Goal: Transaction & Acquisition: Purchase product/service

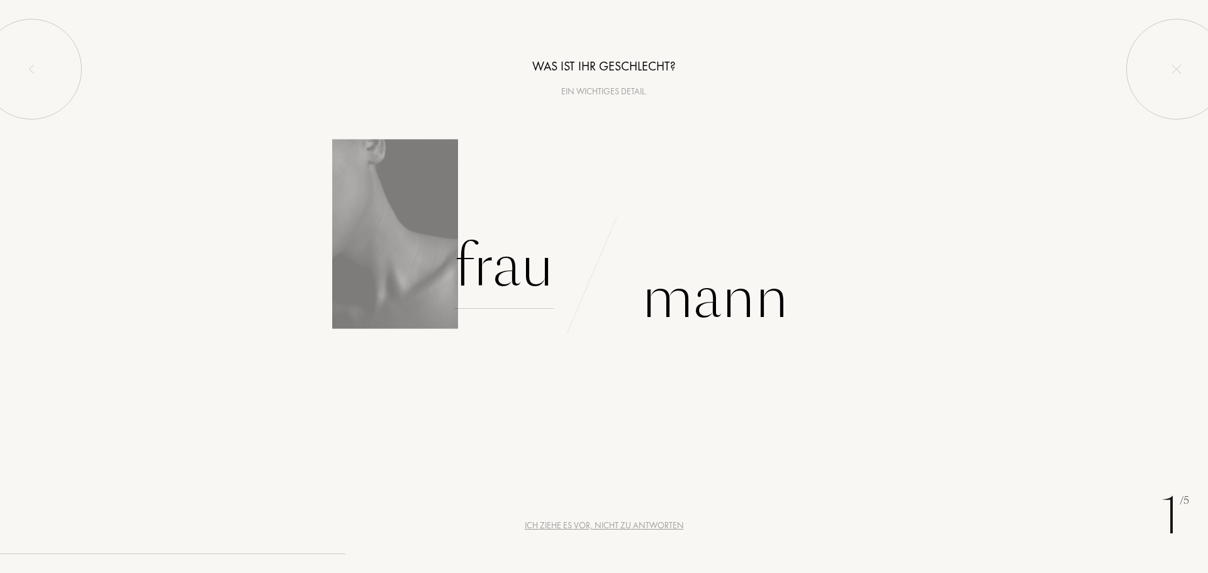
click at [481, 255] on div "Frau" at bounding box center [503, 266] width 99 height 85
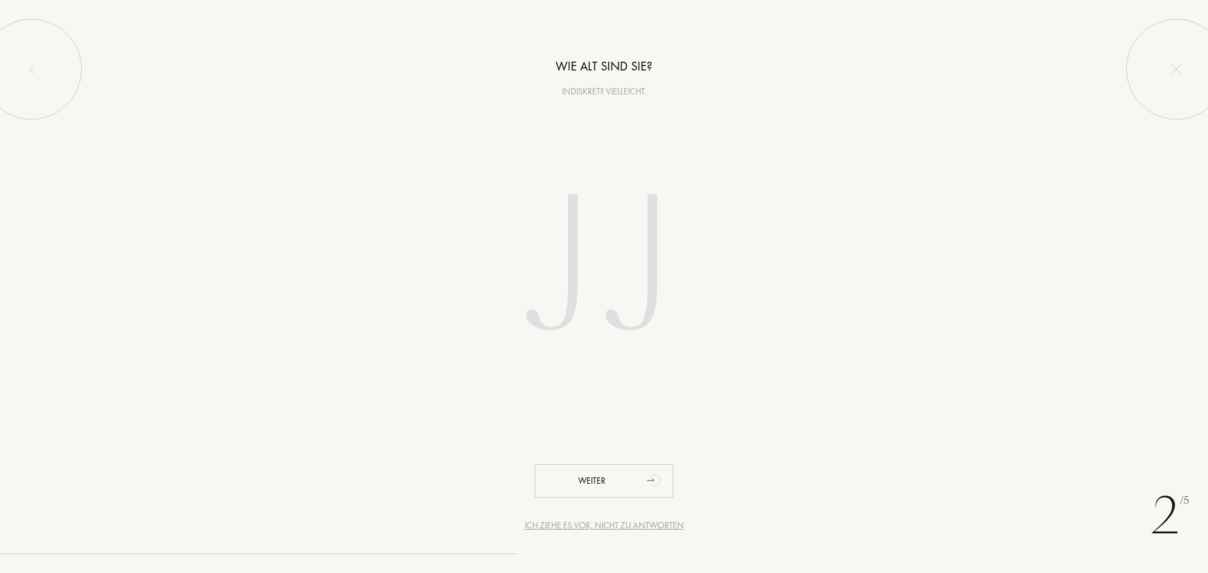
click at [586, 292] on input "number" at bounding box center [604, 269] width 359 height 255
click at [432, 338] on input "number" at bounding box center [604, 269] width 359 height 255
click at [617, 267] on input "number" at bounding box center [604, 269] width 359 height 255
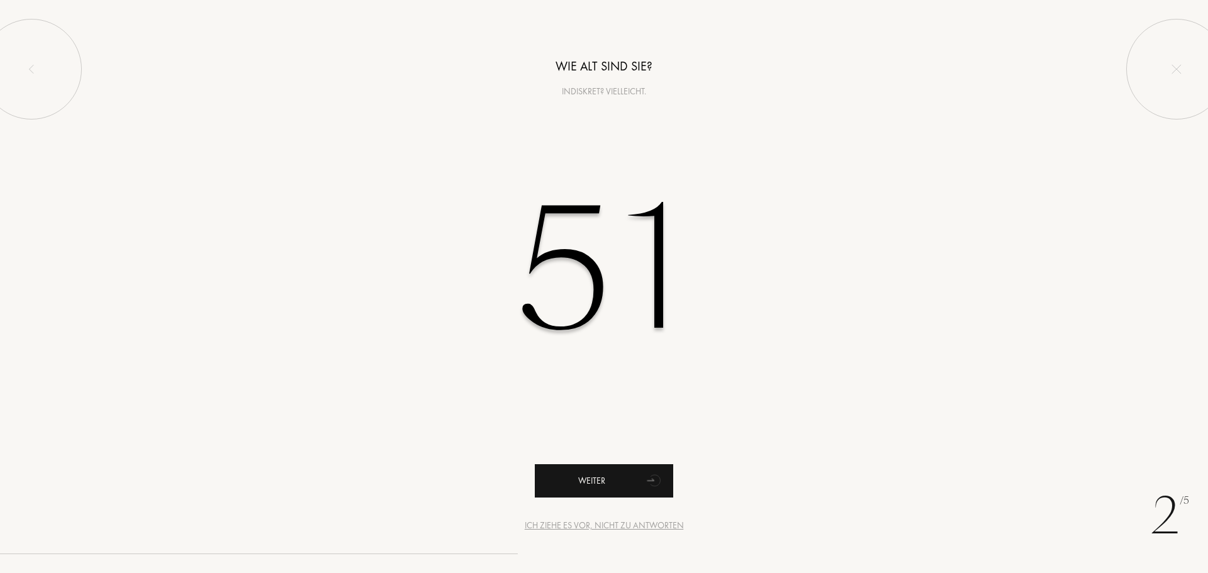
type input "51"
click at [610, 481] on div "Weiter" at bounding box center [604, 480] width 138 height 33
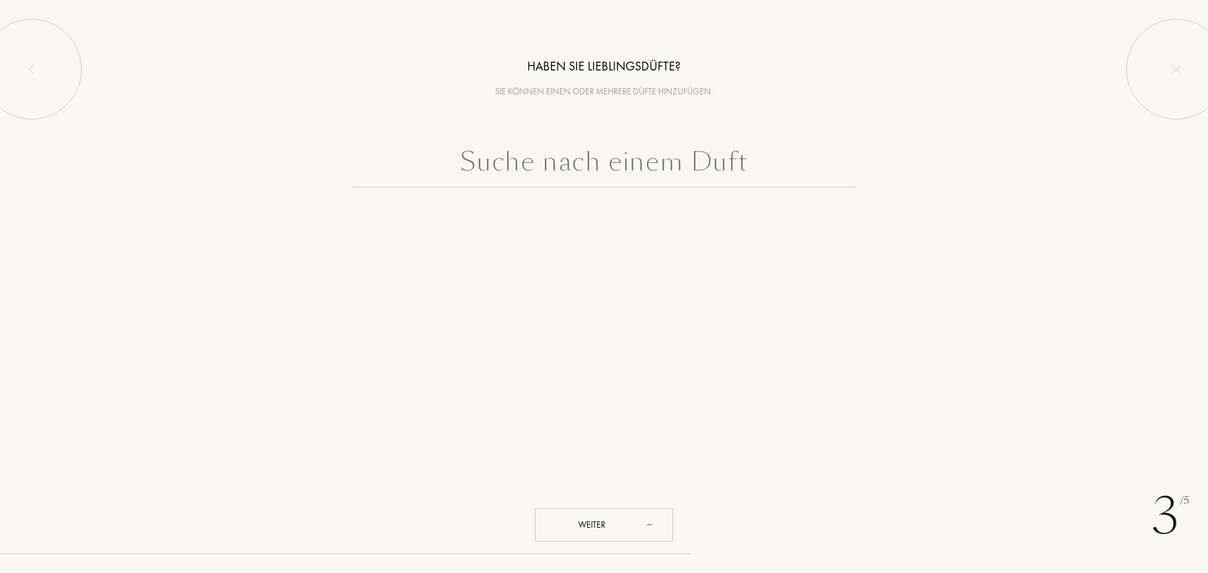
click at [574, 273] on div "3 /5 Haben Sie Lieblingsdüfte? Sie können einen oder mehrere Düfte hinzufügen. …" at bounding box center [604, 286] width 1208 height 573
click at [635, 172] on input "text" at bounding box center [603, 164] width 503 height 45
click at [617, 533] on div "Weiter" at bounding box center [604, 524] width 138 height 33
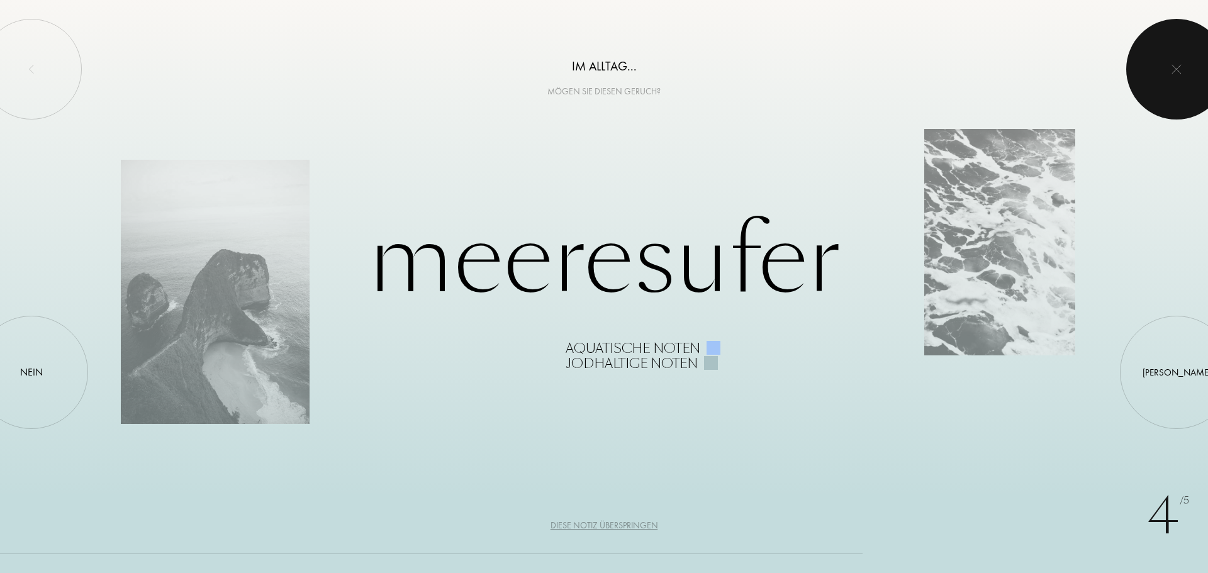
click at [1166, 61] on div at bounding box center [1176, 69] width 101 height 101
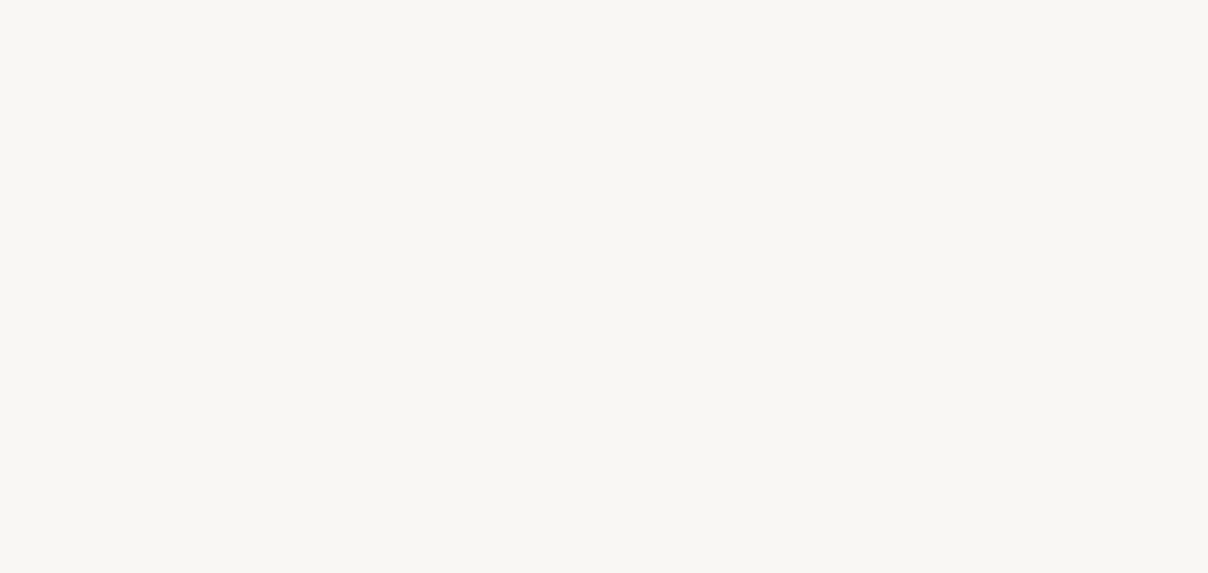
select select "AT"
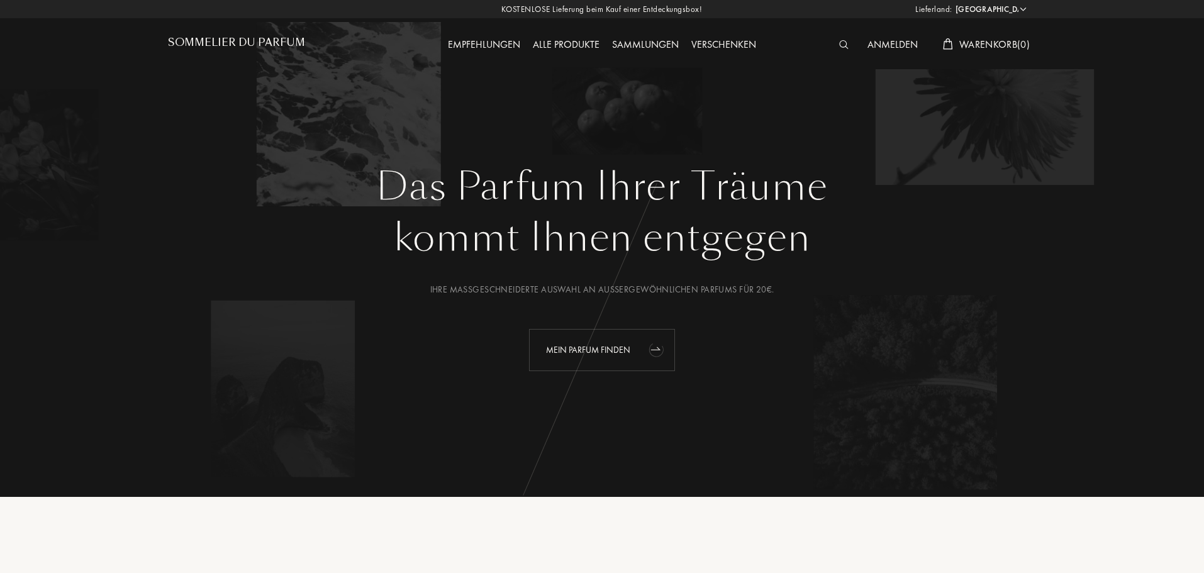
click at [581, 346] on div "Mein Parfum finden" at bounding box center [602, 350] width 146 height 42
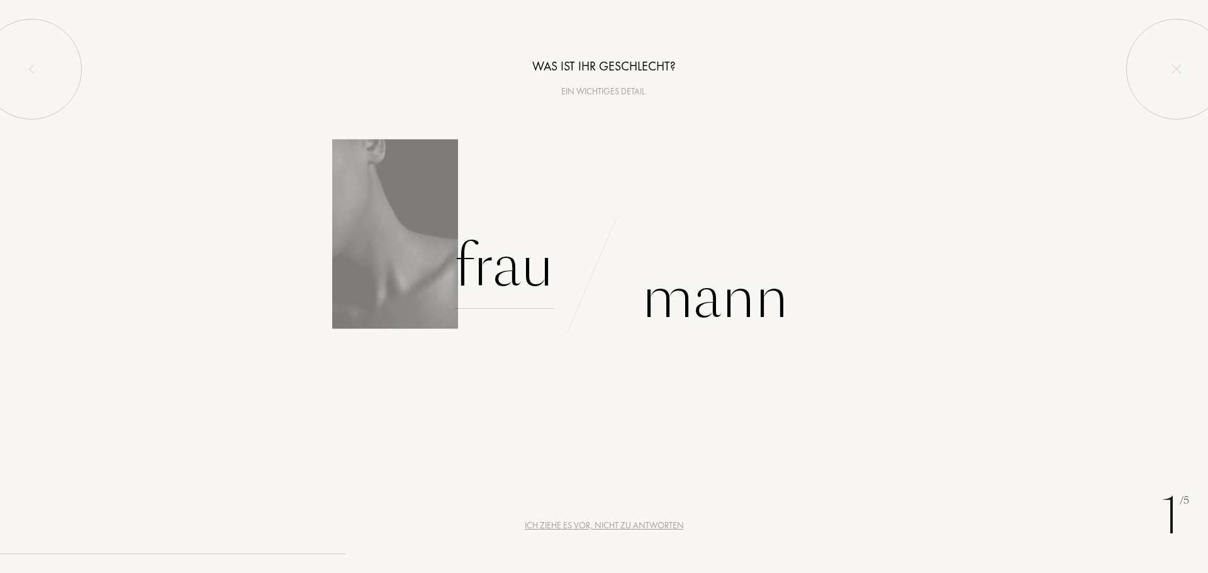
click at [496, 289] on div "Frau" at bounding box center [503, 266] width 99 height 85
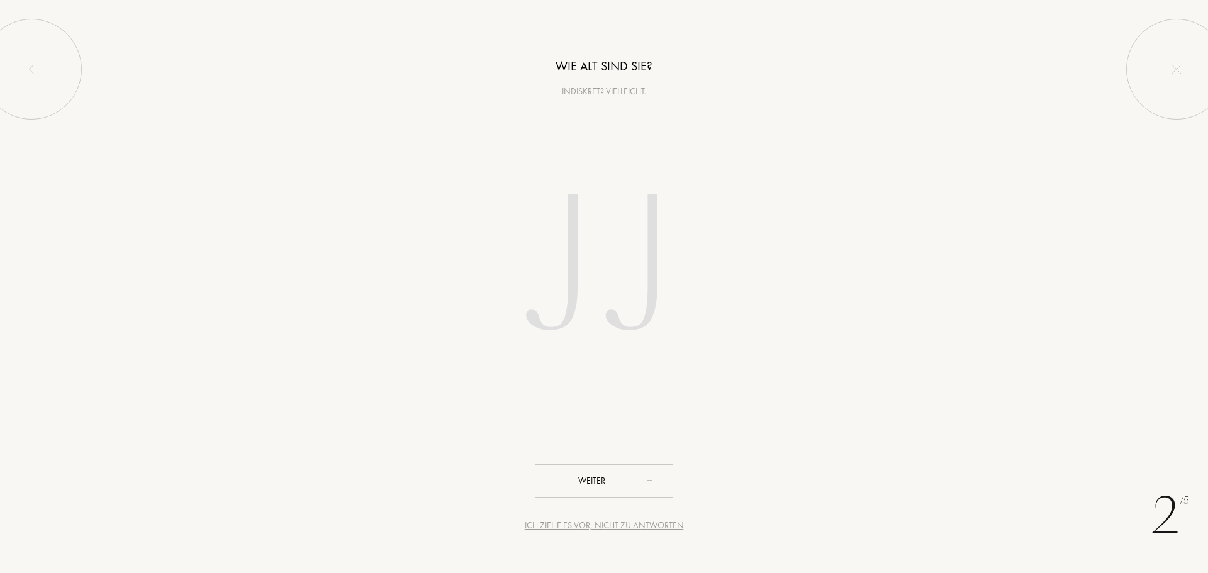
click at [621, 337] on input "number" at bounding box center [604, 269] width 359 height 255
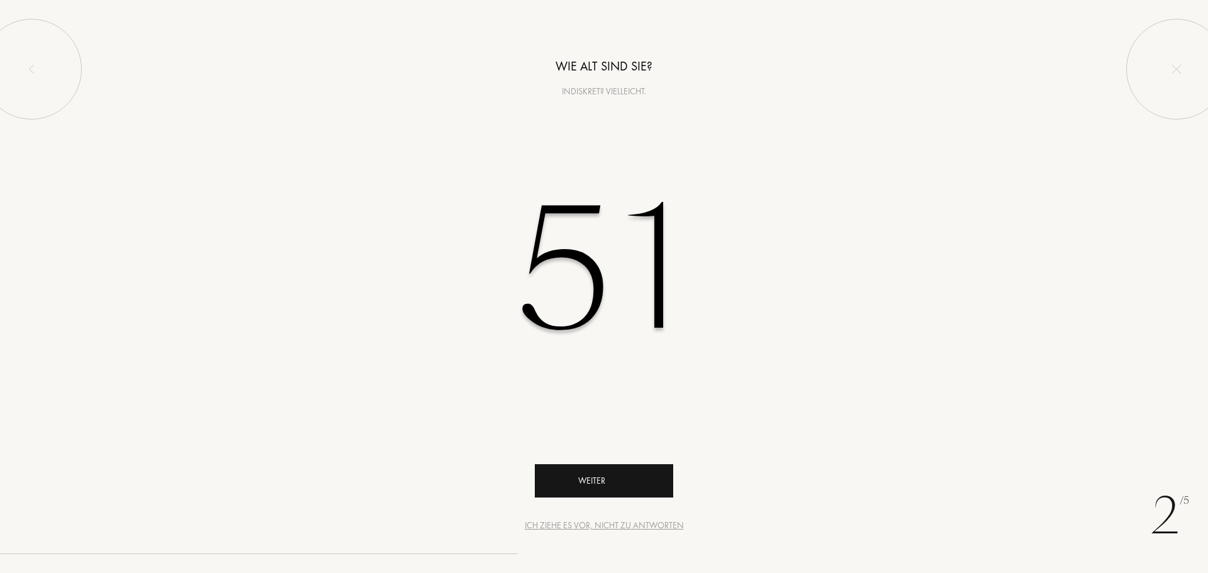
type input "51"
click at [613, 483] on div "Weiter" at bounding box center [604, 480] width 138 height 33
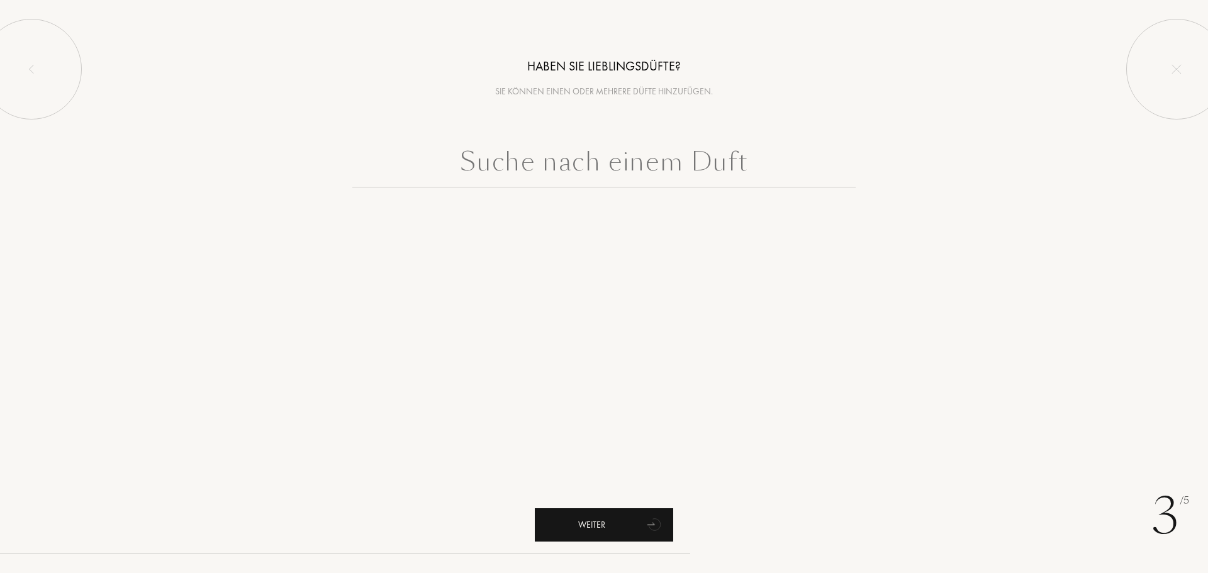
click at [625, 519] on div "Weiter" at bounding box center [604, 524] width 138 height 33
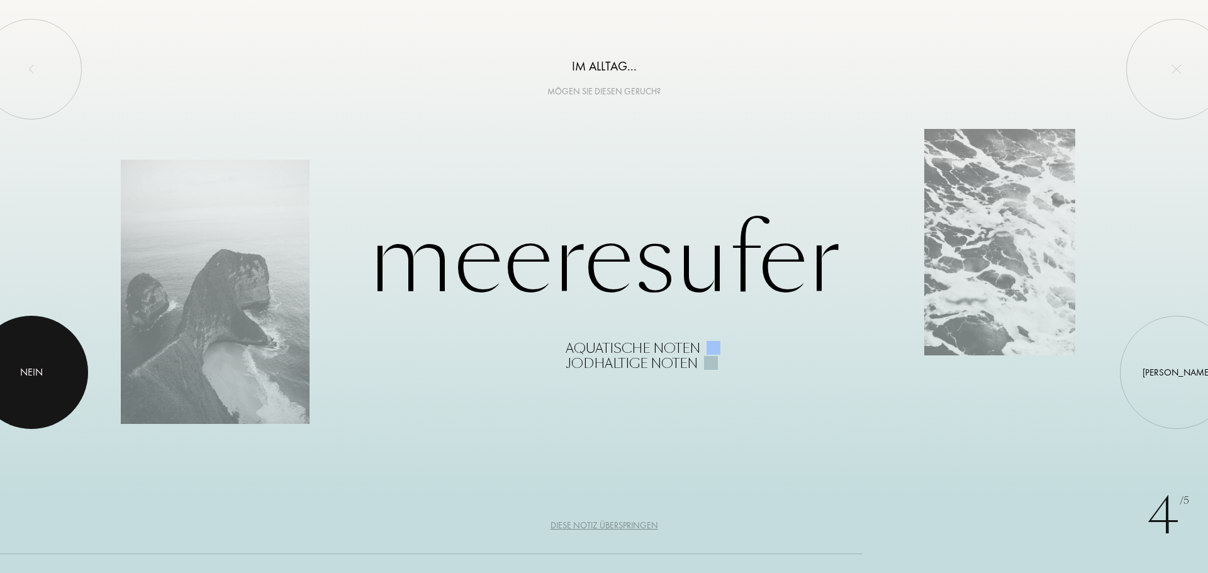
click at [55, 359] on div at bounding box center [31, 372] width 113 height 113
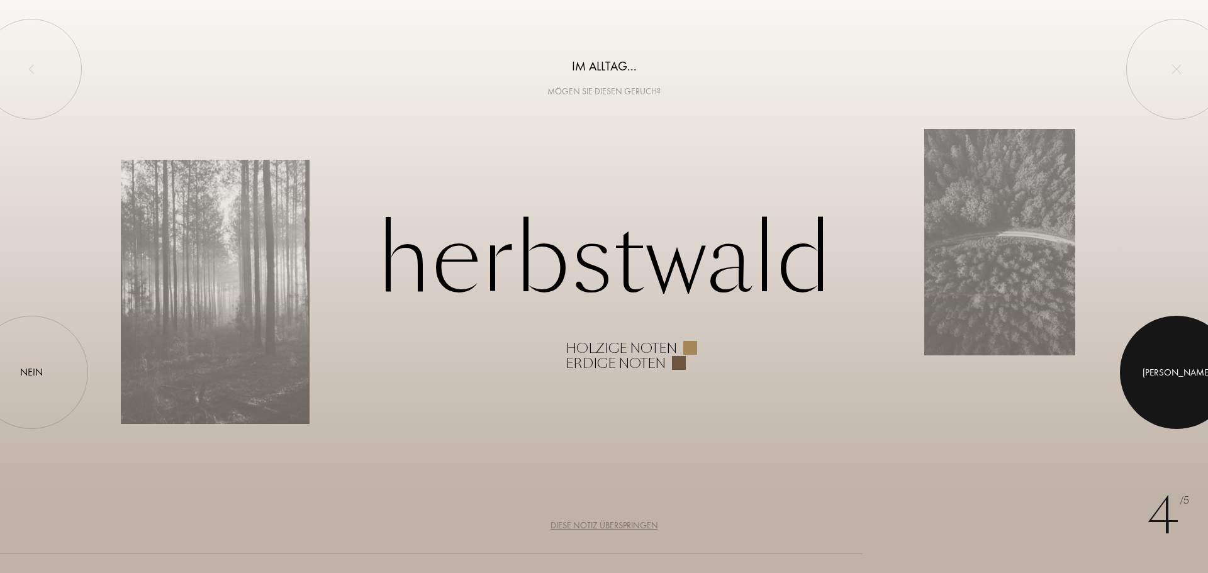
click at [1177, 382] on div at bounding box center [1176, 372] width 113 height 113
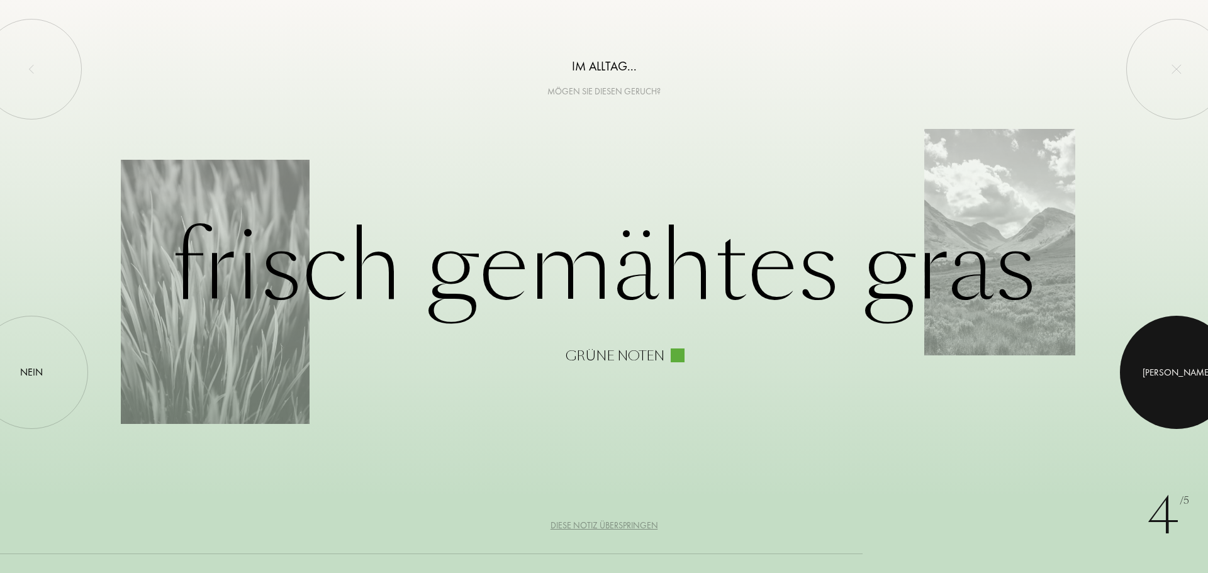
click at [1177, 382] on div at bounding box center [1176, 372] width 113 height 113
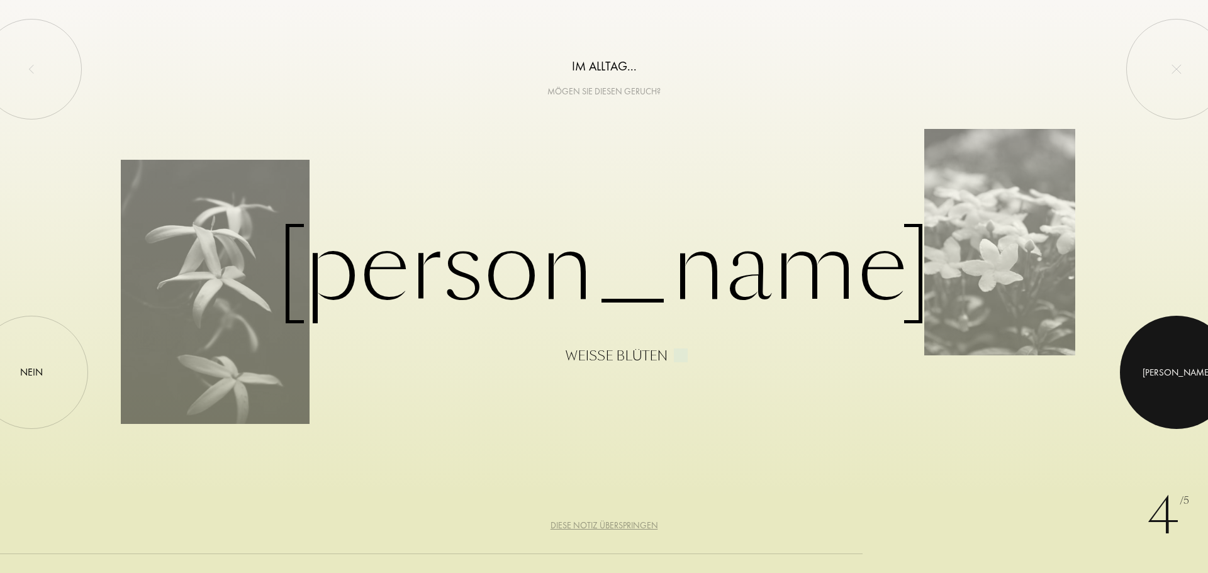
click at [1176, 382] on div at bounding box center [1176, 372] width 113 height 113
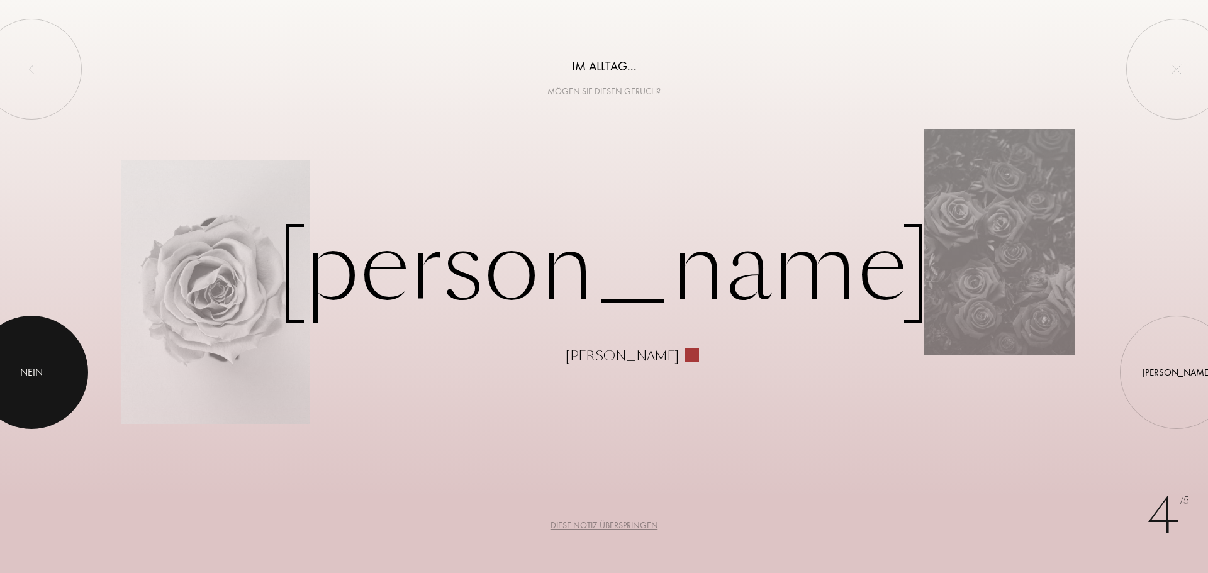
click at [52, 380] on div at bounding box center [31, 372] width 113 height 113
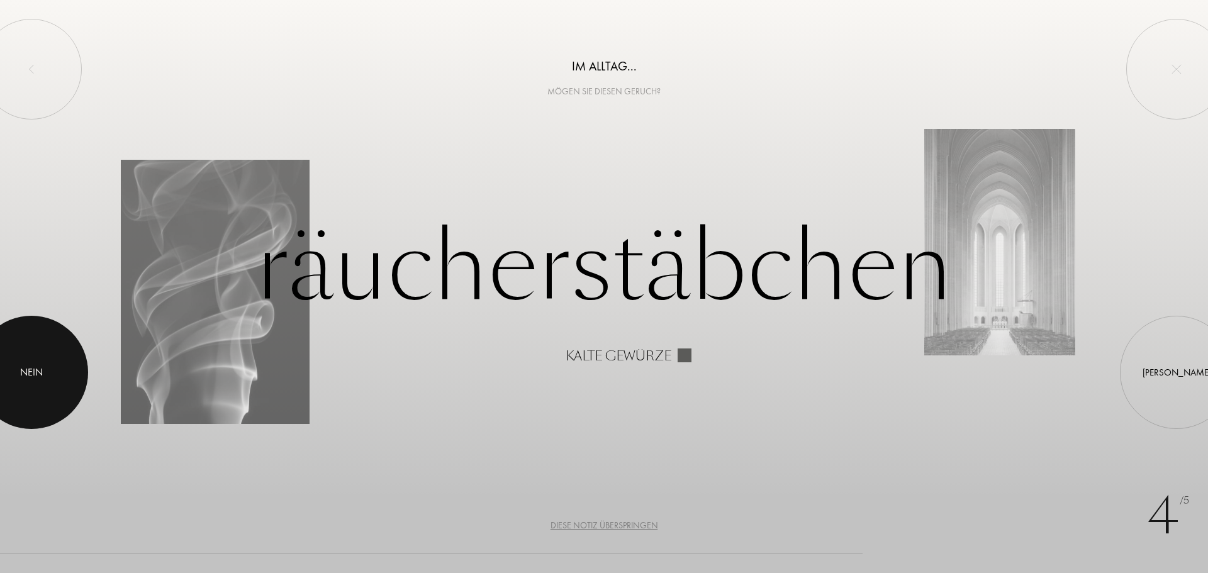
click at [14, 359] on div at bounding box center [31, 372] width 113 height 113
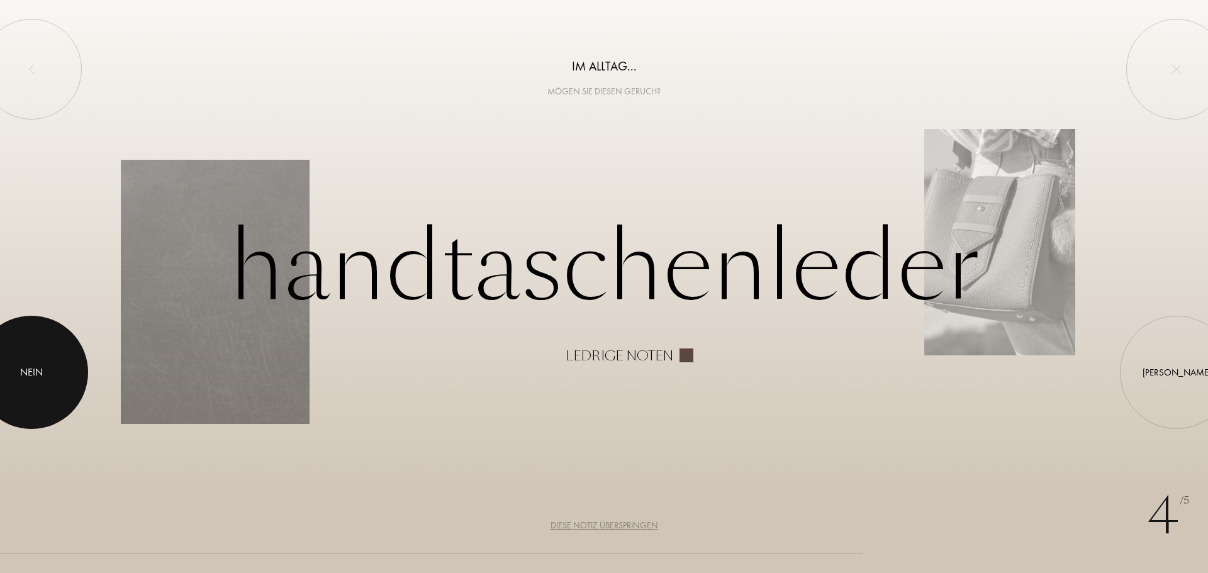
click at [15, 366] on div at bounding box center [31, 372] width 113 height 113
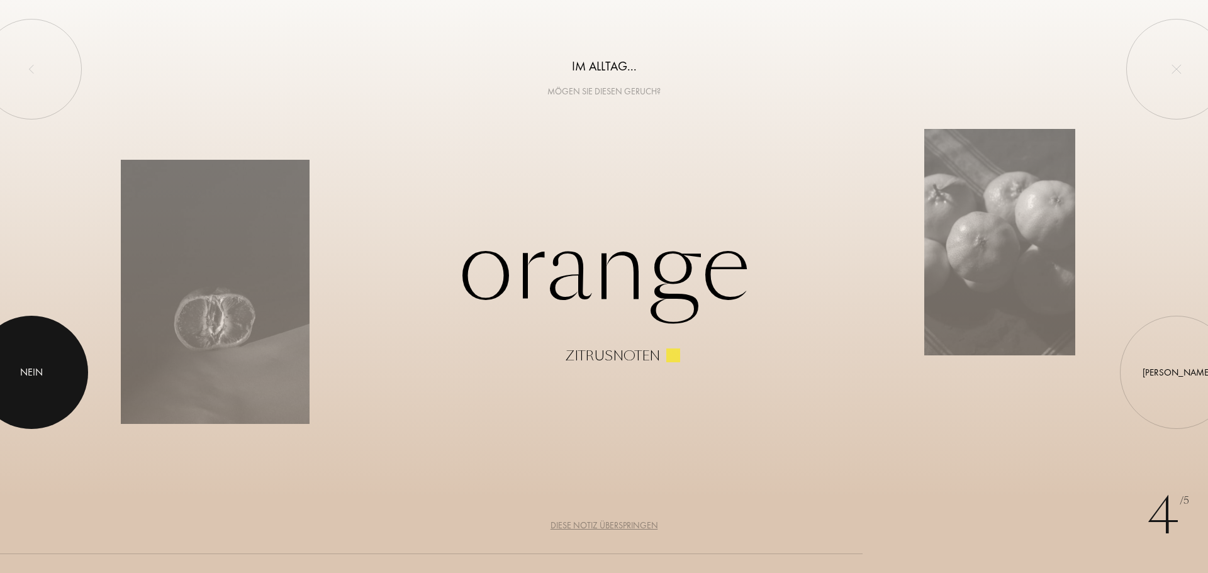
click at [33, 372] on div "Nein" at bounding box center [31, 372] width 23 height 15
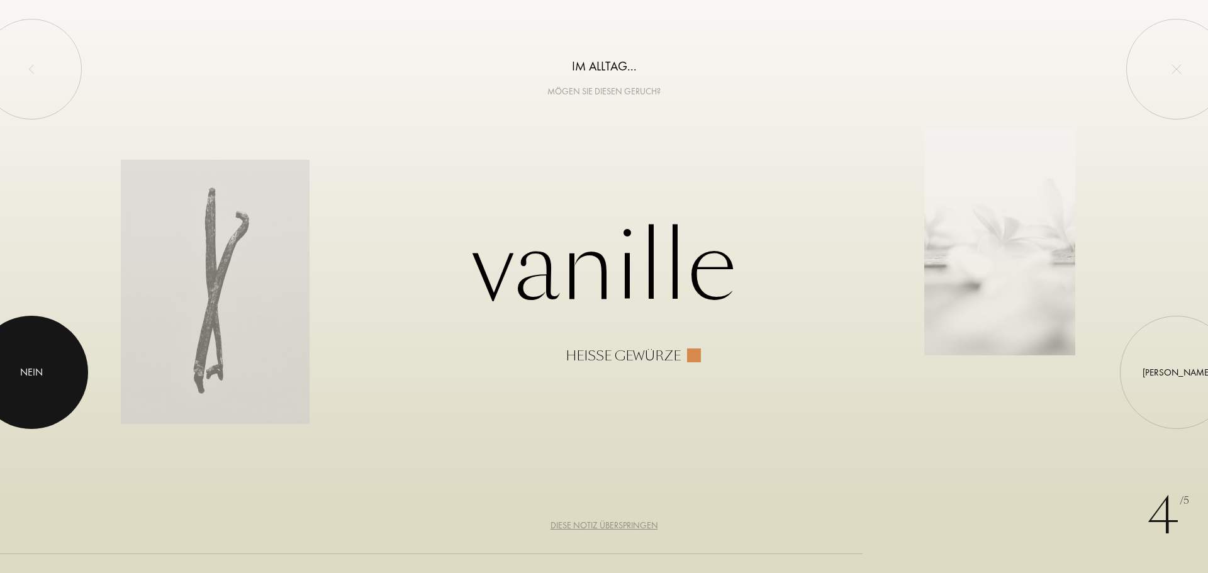
click at [57, 369] on div at bounding box center [31, 372] width 113 height 113
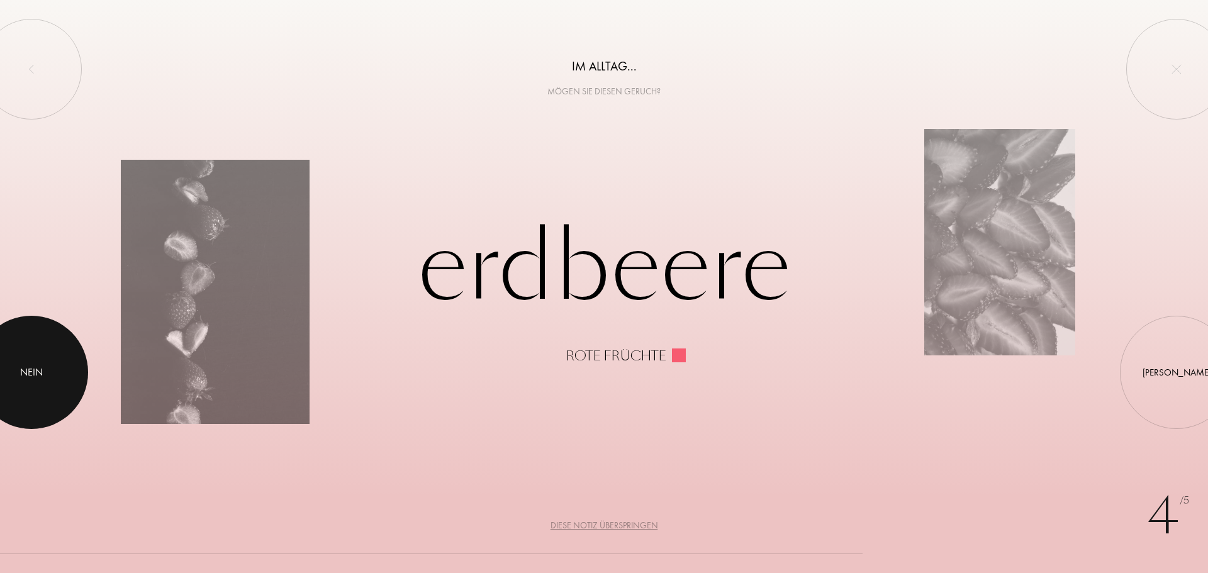
click at [46, 374] on div at bounding box center [31, 372] width 113 height 113
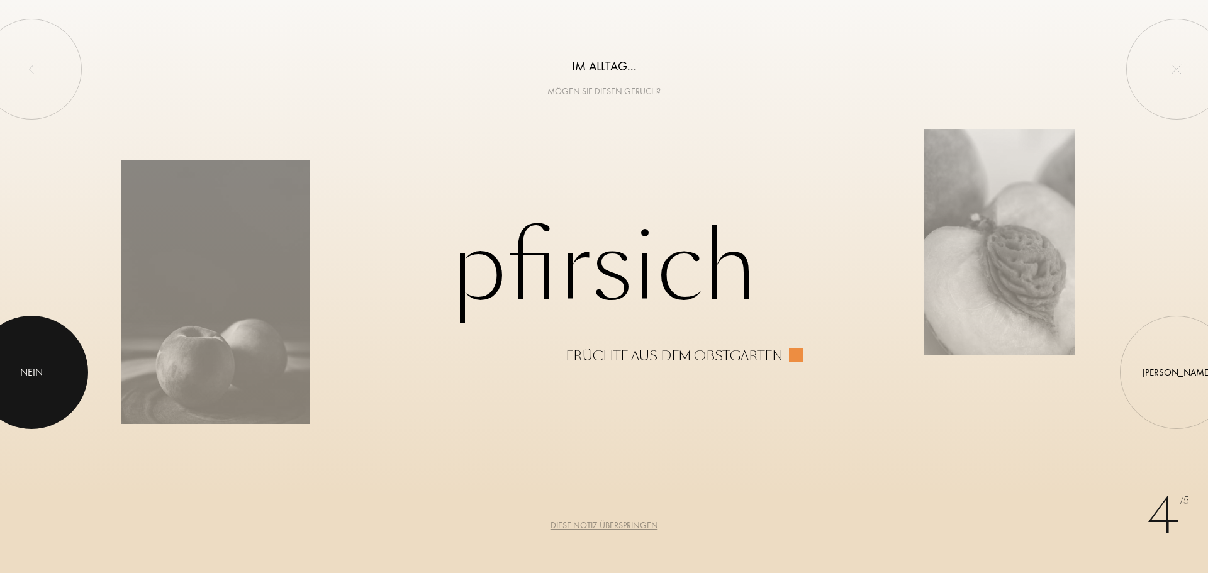
click at [43, 372] on div "Nein" at bounding box center [31, 372] width 23 height 15
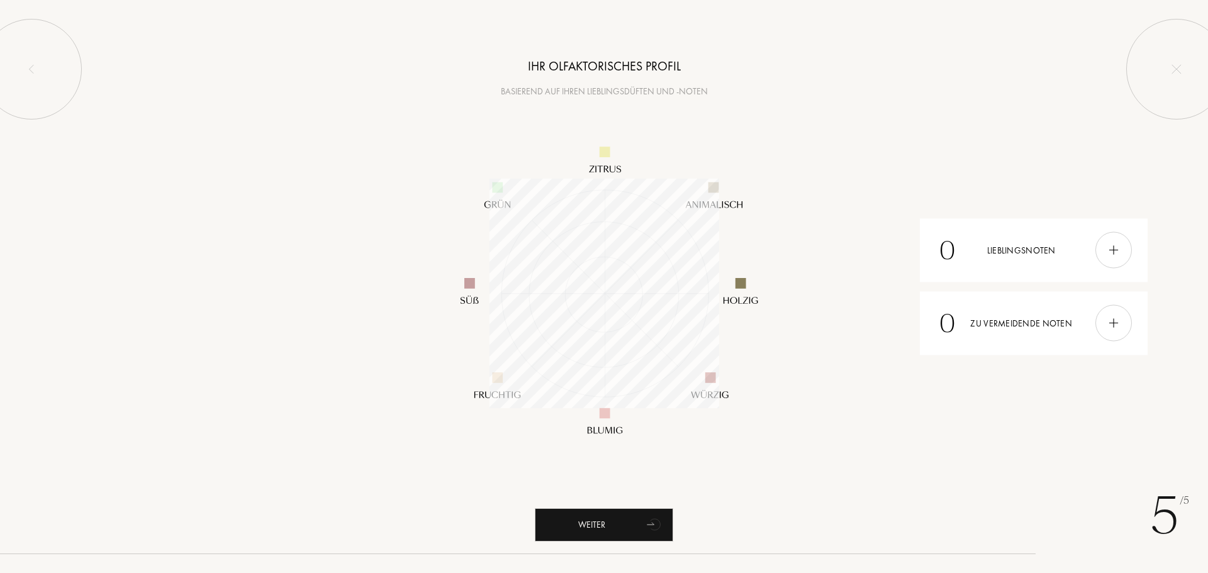
scroll to position [230, 230]
click at [612, 522] on div "Weiter" at bounding box center [604, 524] width 138 height 33
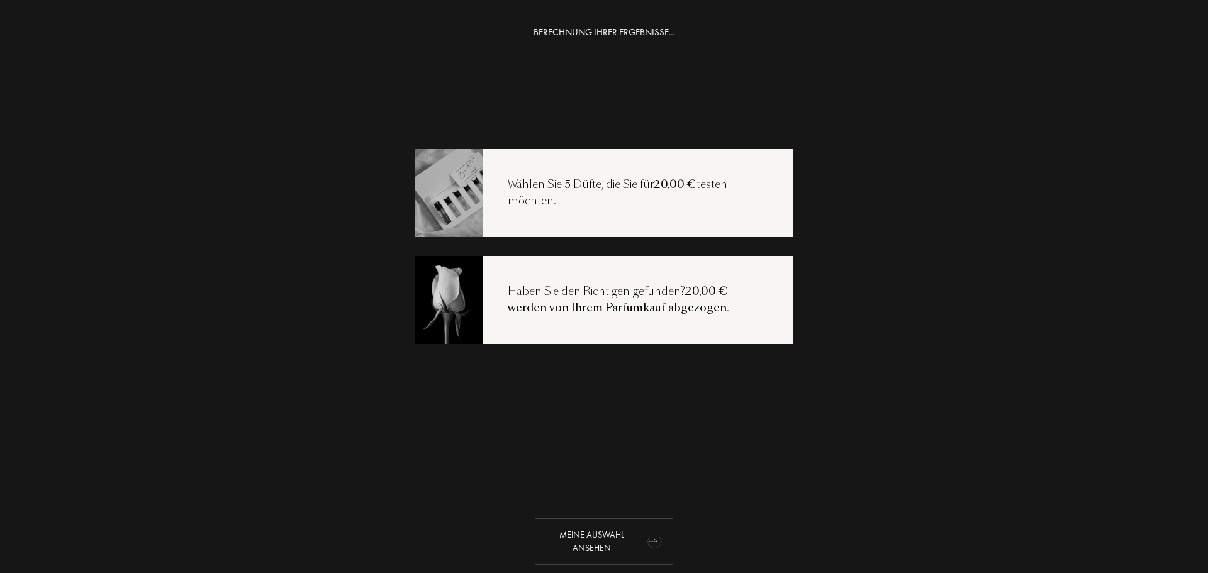
click at [599, 542] on div "Meine Auswahl ansehen" at bounding box center [604, 541] width 138 height 47
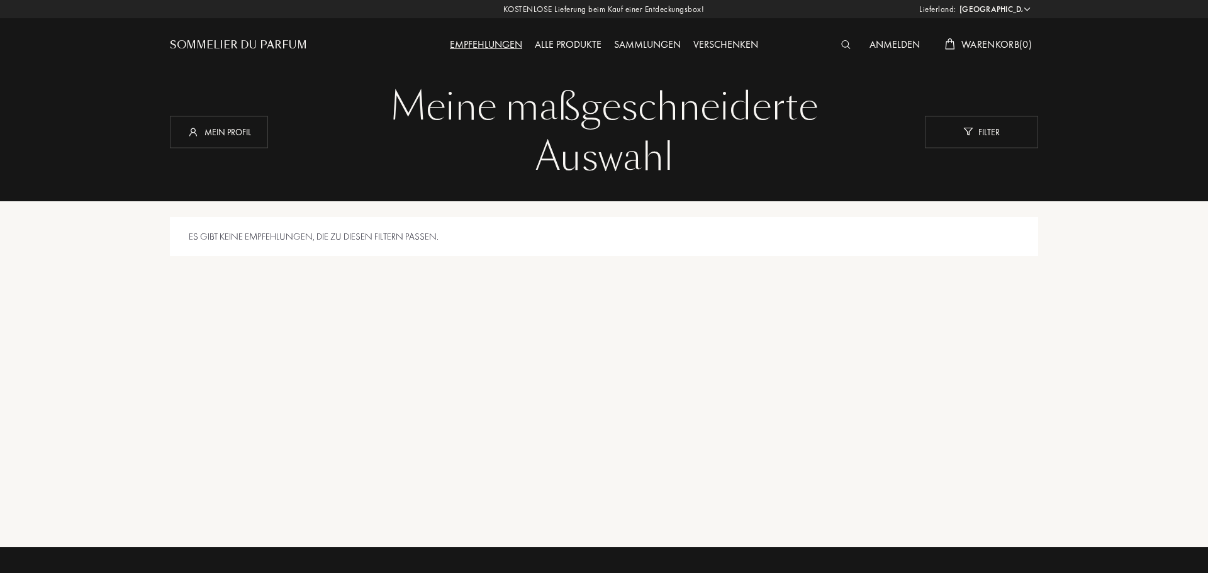
select select "AT"
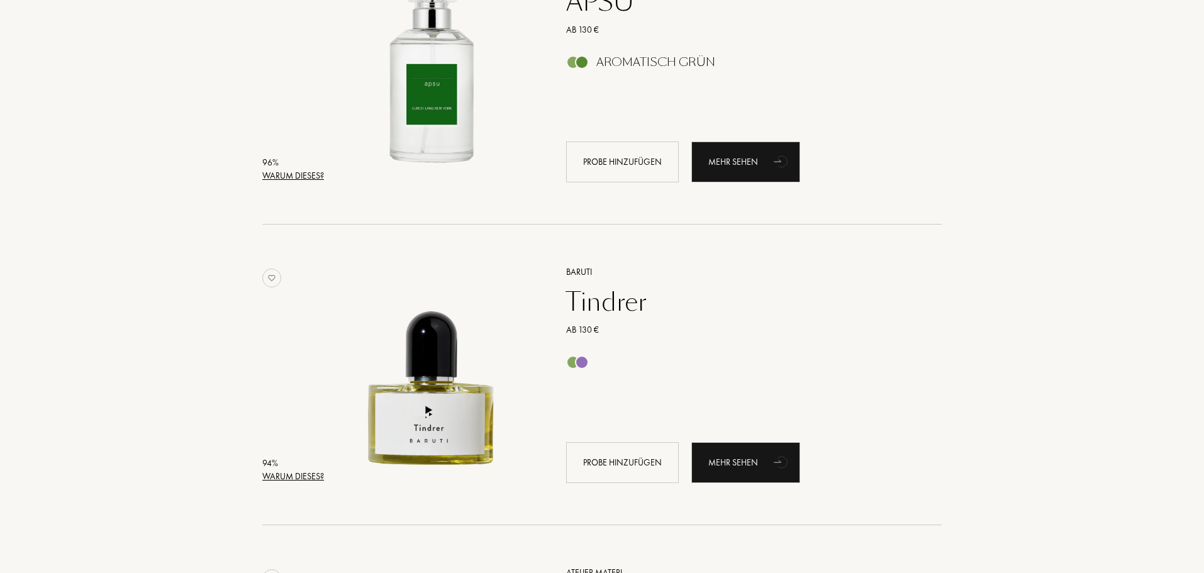
scroll to position [1510, 0]
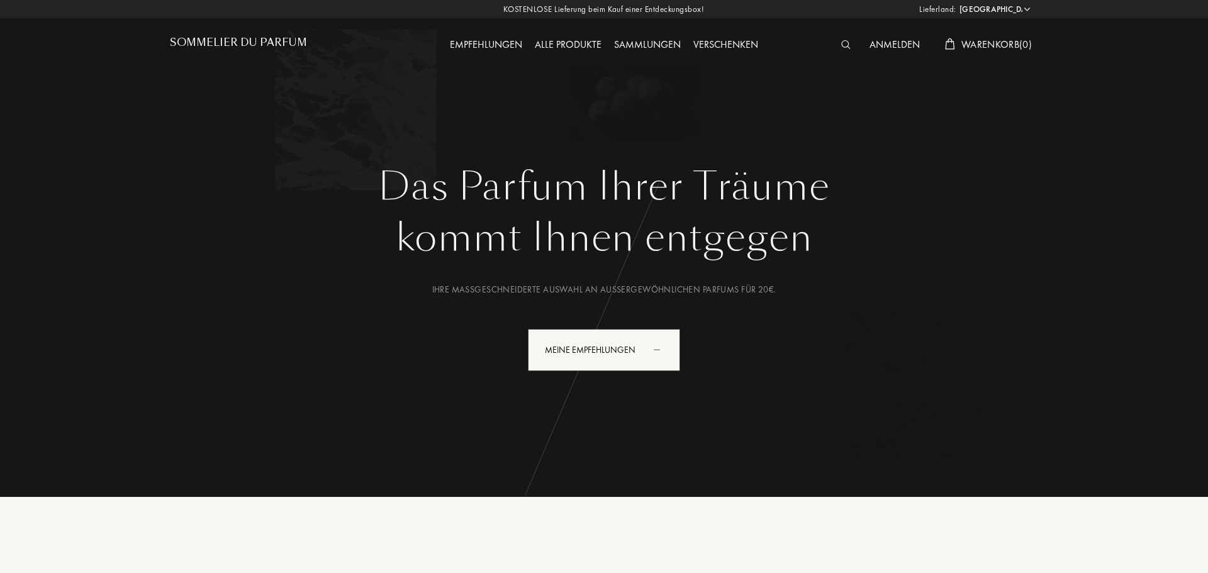
select select "AT"
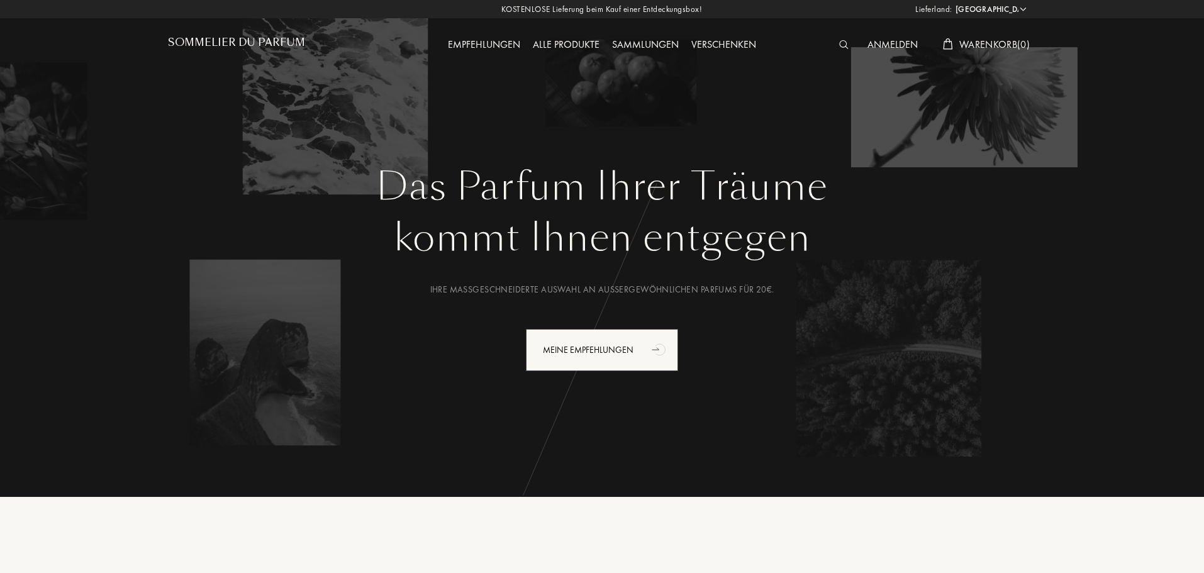
click at [234, 40] on h1 "Sommelier du Parfum" at bounding box center [236, 42] width 137 height 12
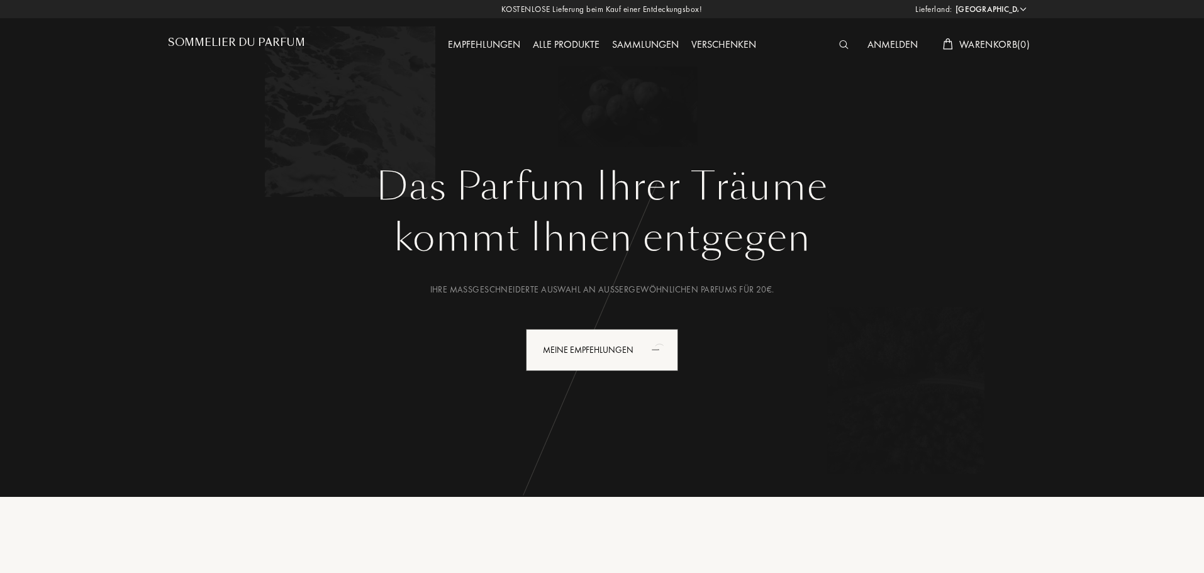
select select "AT"
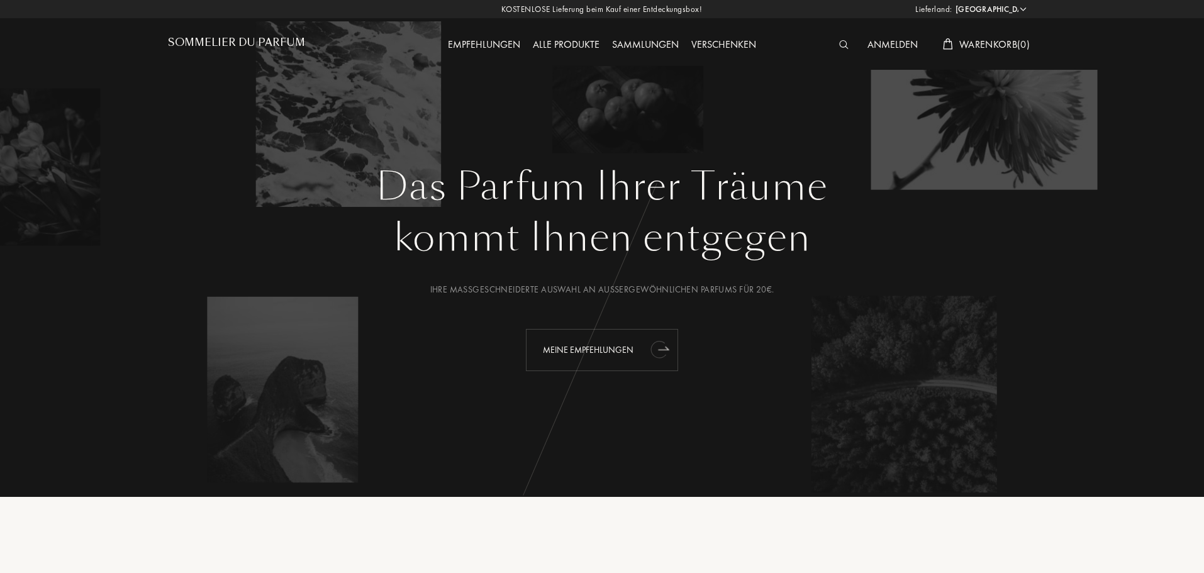
click at [560, 348] on div "Meine Empfehlungen" at bounding box center [602, 350] width 152 height 42
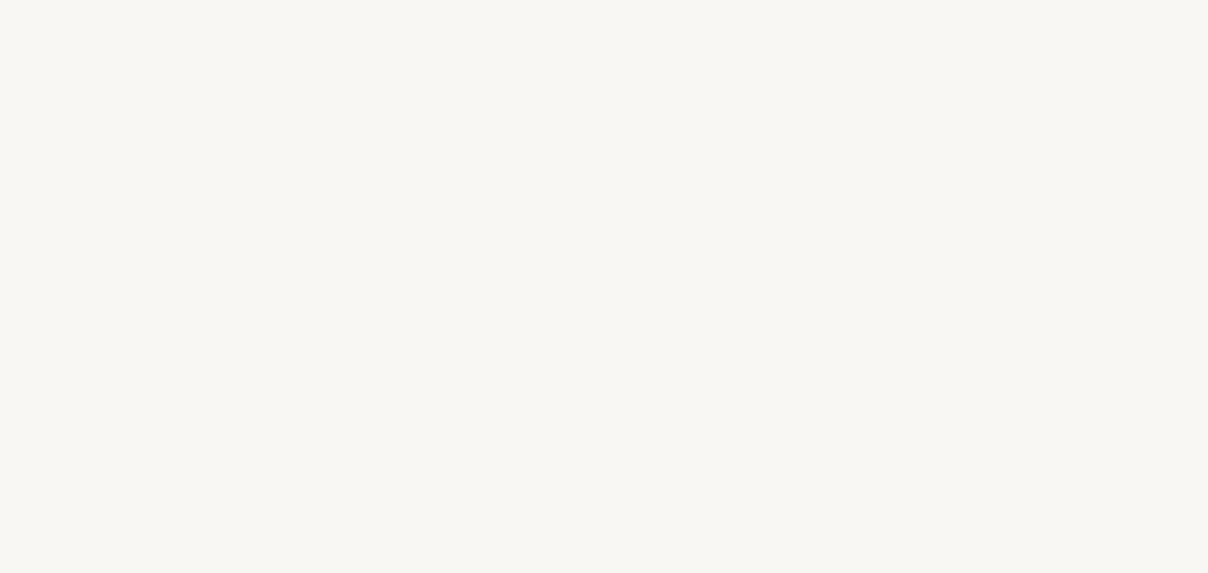
select select "AT"
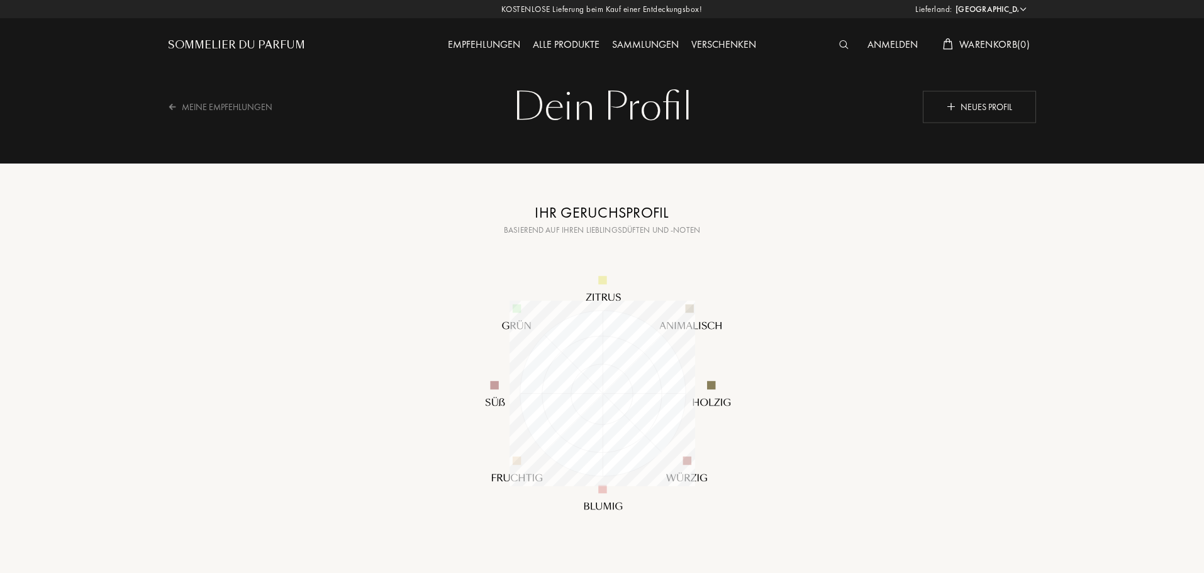
scroll to position [186, 186]
click at [712, 388] on img at bounding box center [602, 393] width 302 height 302
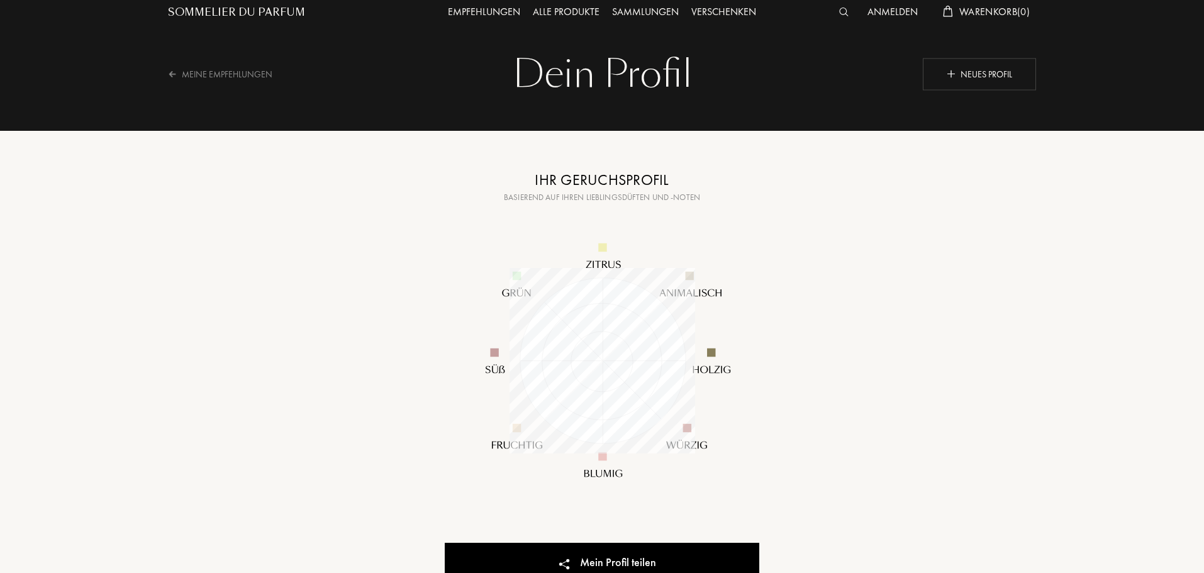
scroll to position [0, 0]
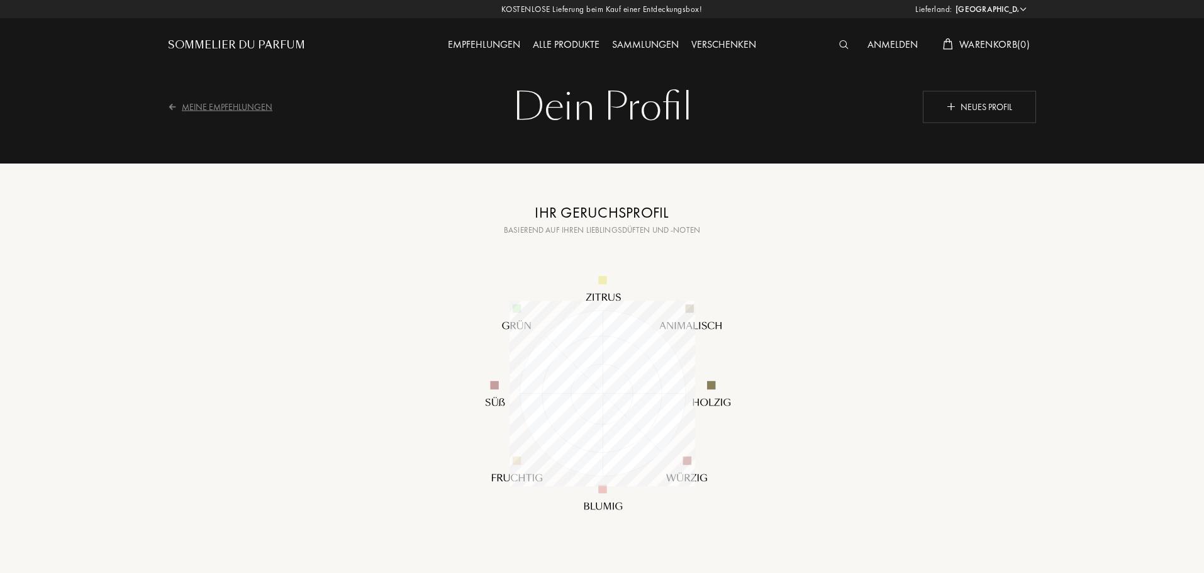
click at [225, 101] on div "Meine Empfehlungen" at bounding box center [228, 106] width 121 height 31
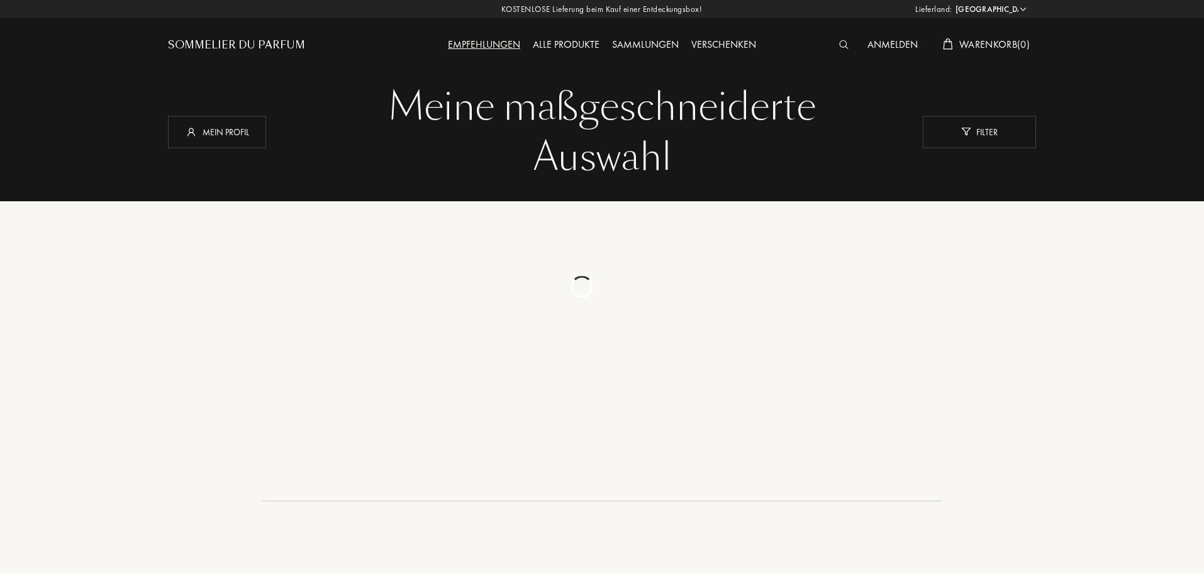
select select "AT"
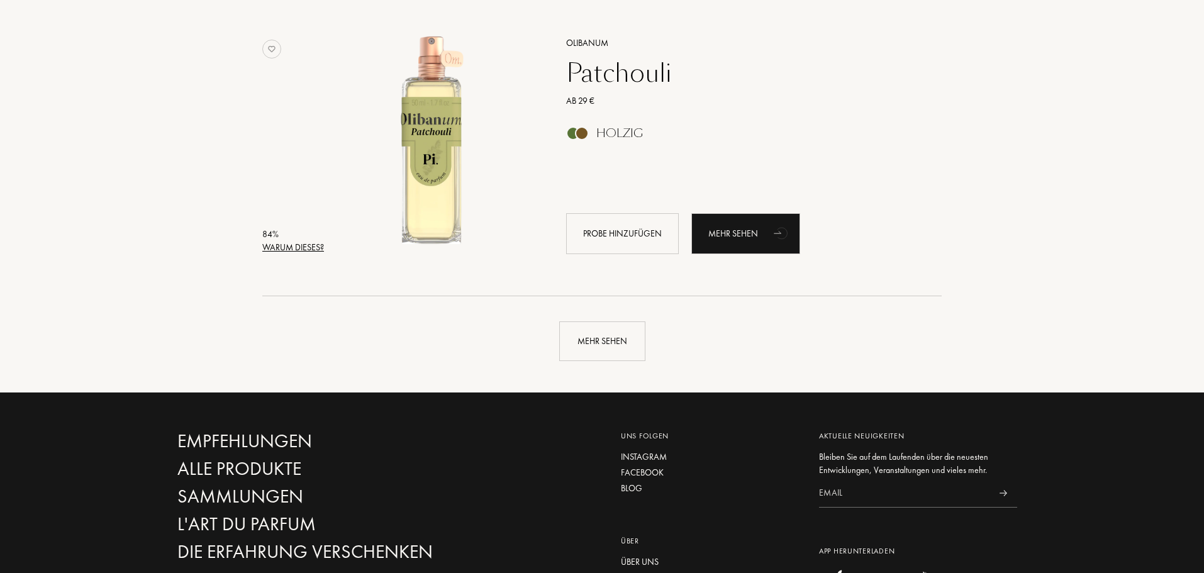
scroll to position [2894, 0]
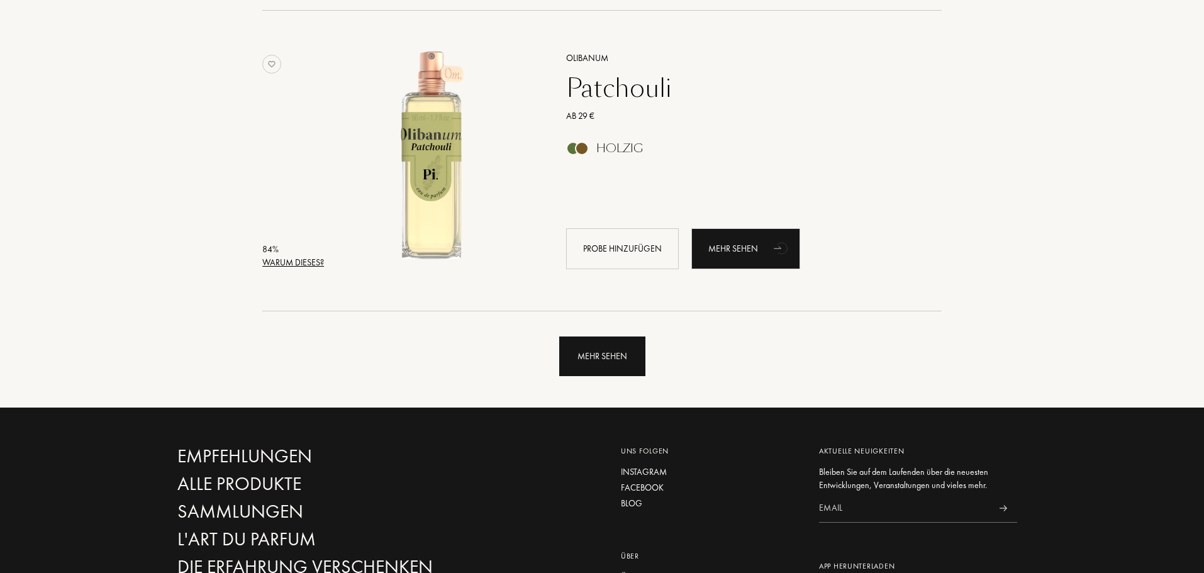
click at [586, 342] on div "Mehr sehen" at bounding box center [602, 357] width 86 height 40
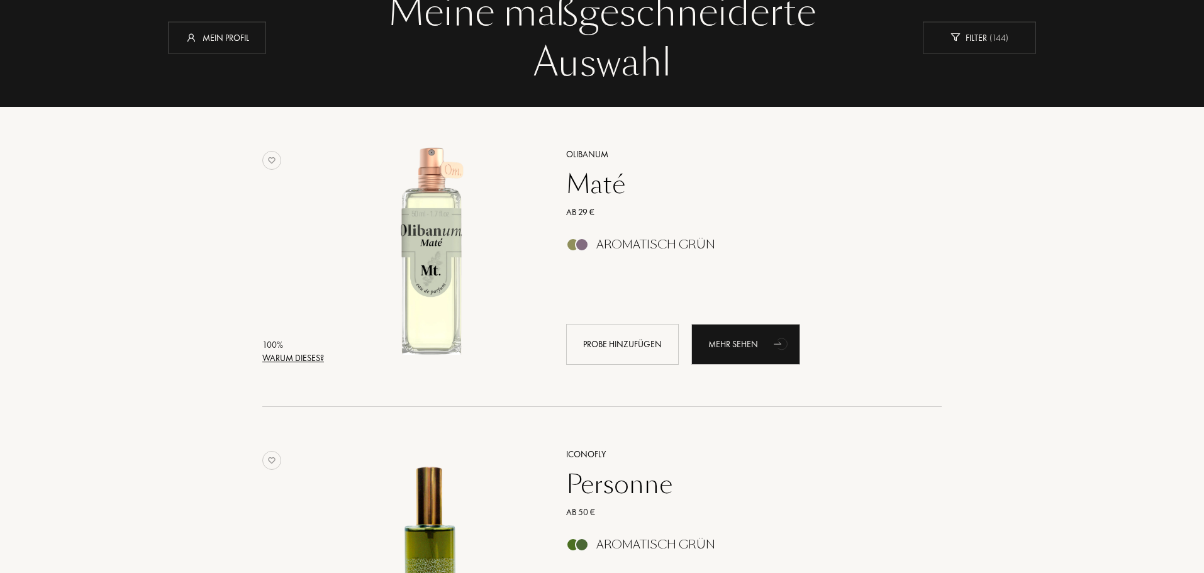
scroll to position [63, 0]
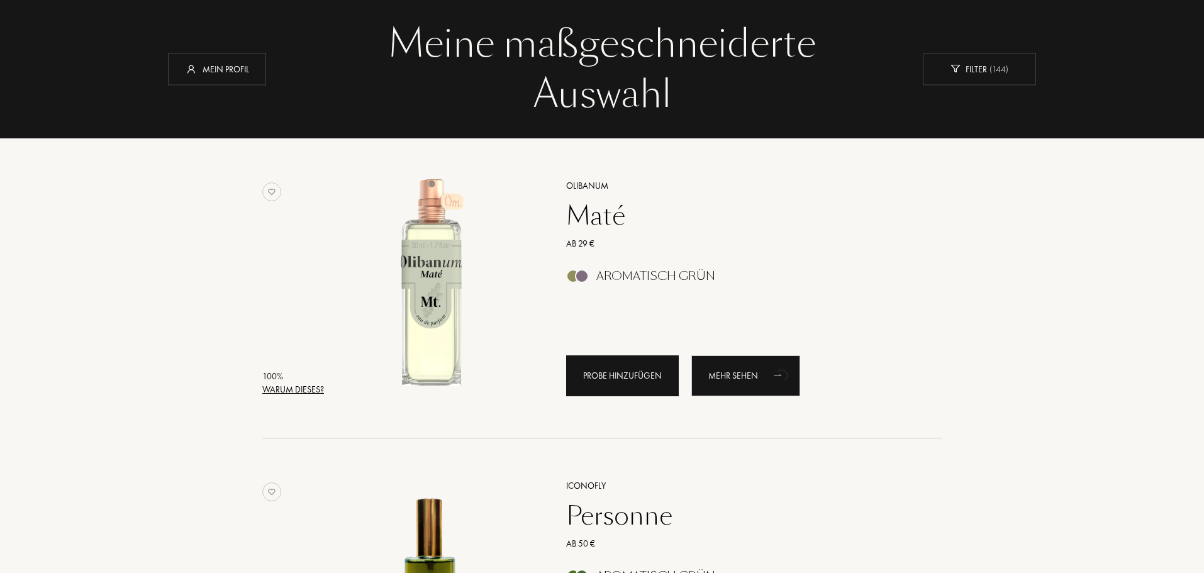
click at [624, 372] on div "Probe hinzufügen" at bounding box center [622, 375] width 113 height 41
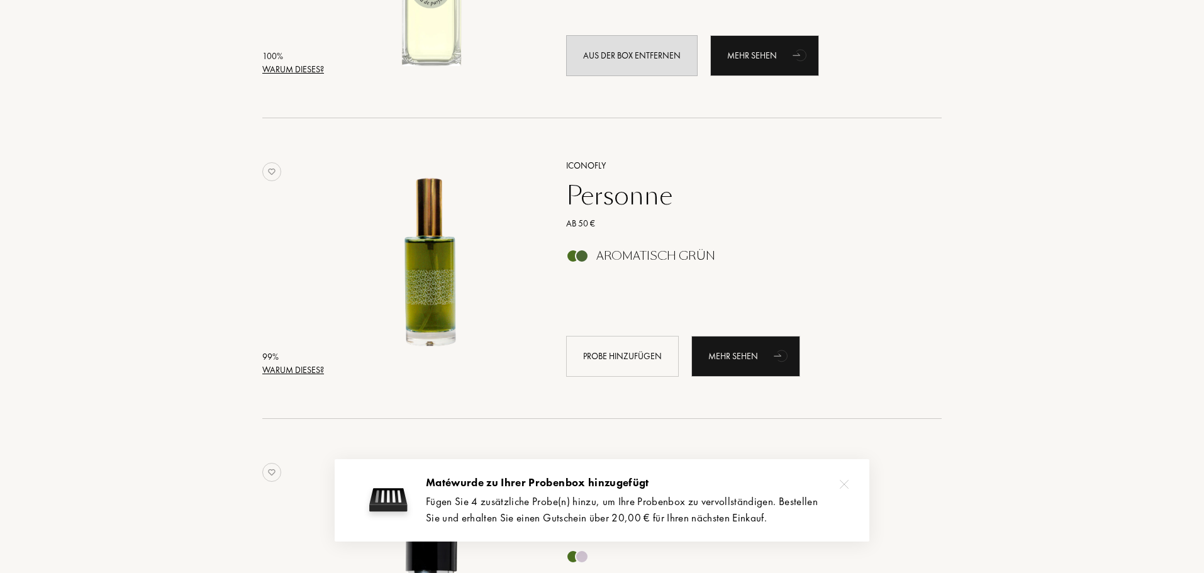
scroll to position [440, 0]
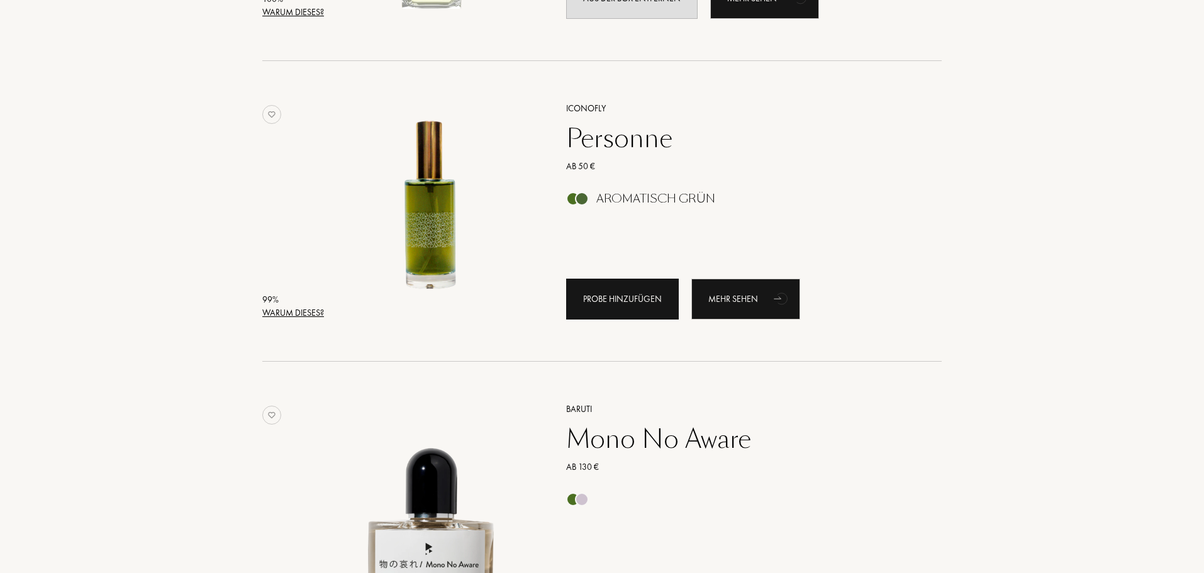
click at [630, 301] on div "Probe hinzufügen" at bounding box center [622, 299] width 113 height 41
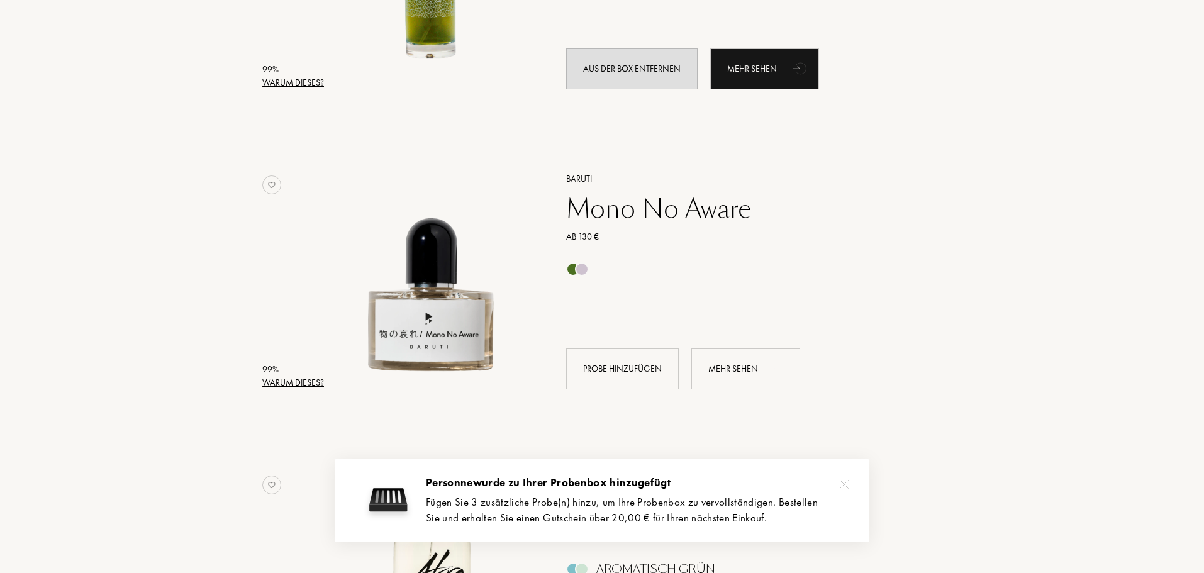
scroll to position [755, 0]
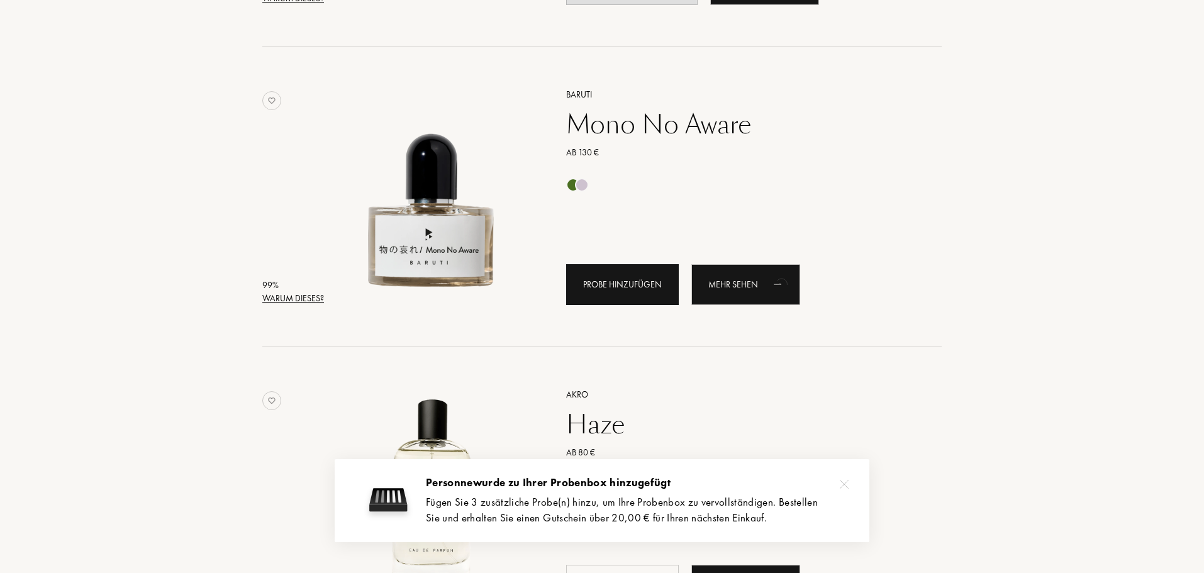
click at [635, 288] on div "Probe hinzufügen" at bounding box center [622, 284] width 113 height 41
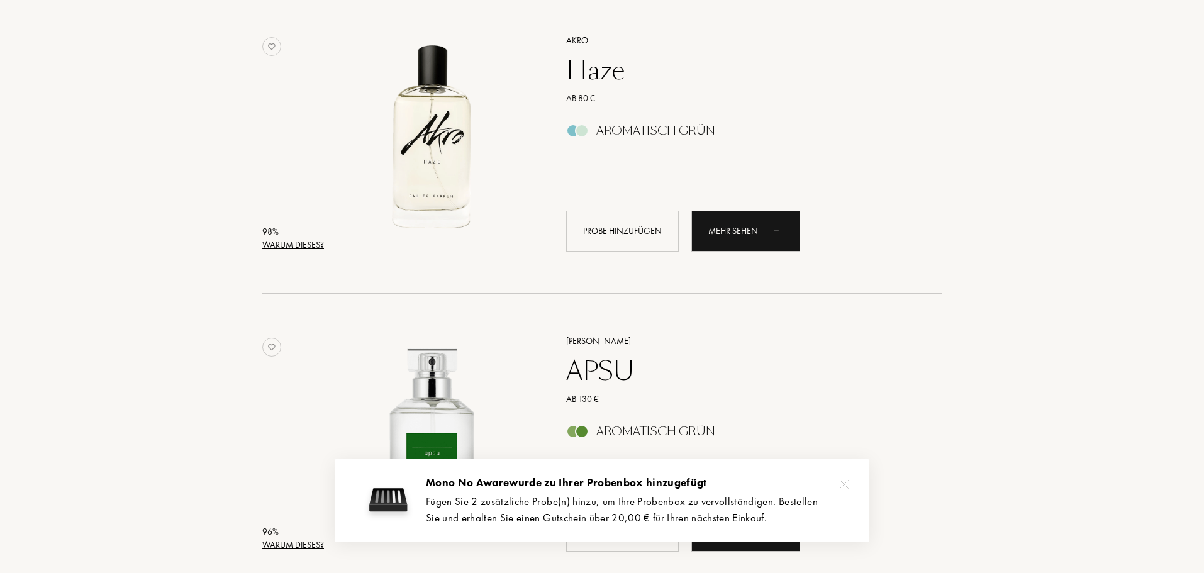
scroll to position [1132, 0]
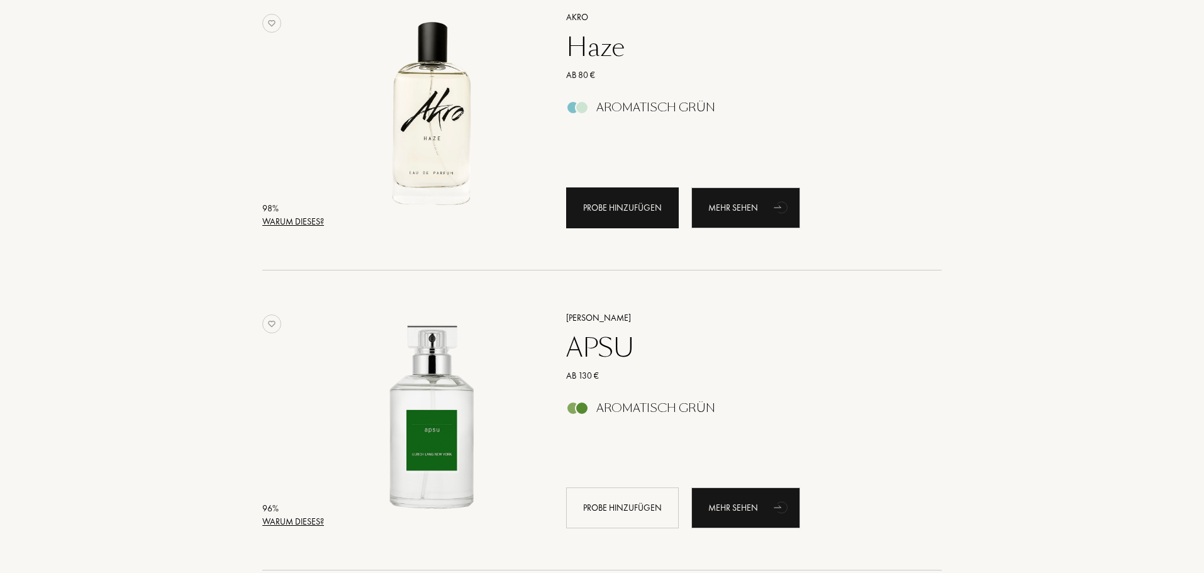
click at [640, 204] on div "Probe hinzufügen" at bounding box center [622, 207] width 113 height 41
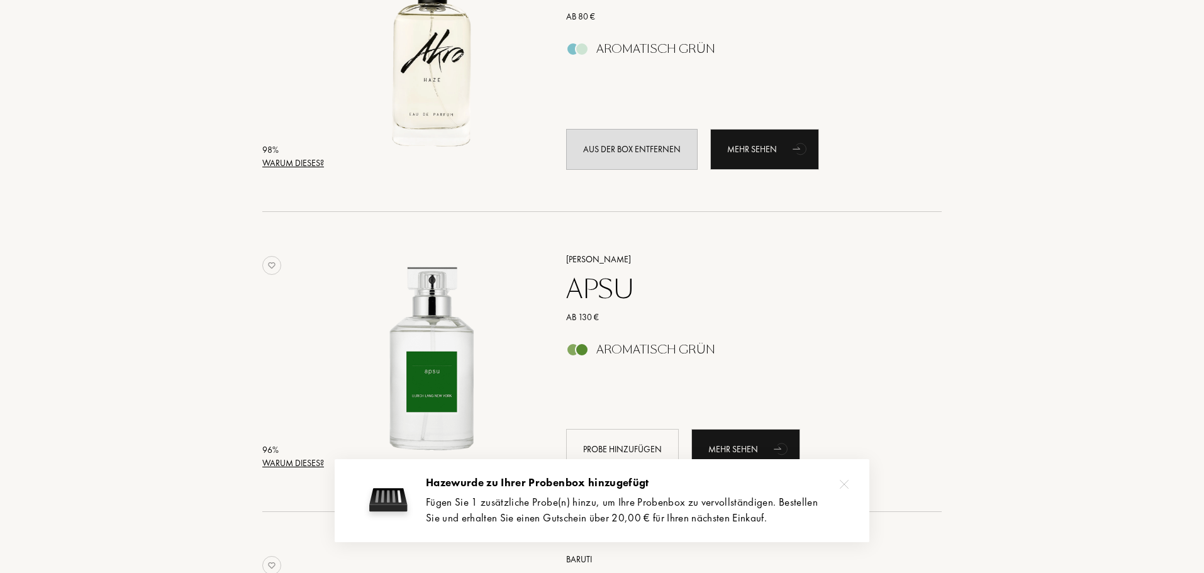
scroll to position [1321, 0]
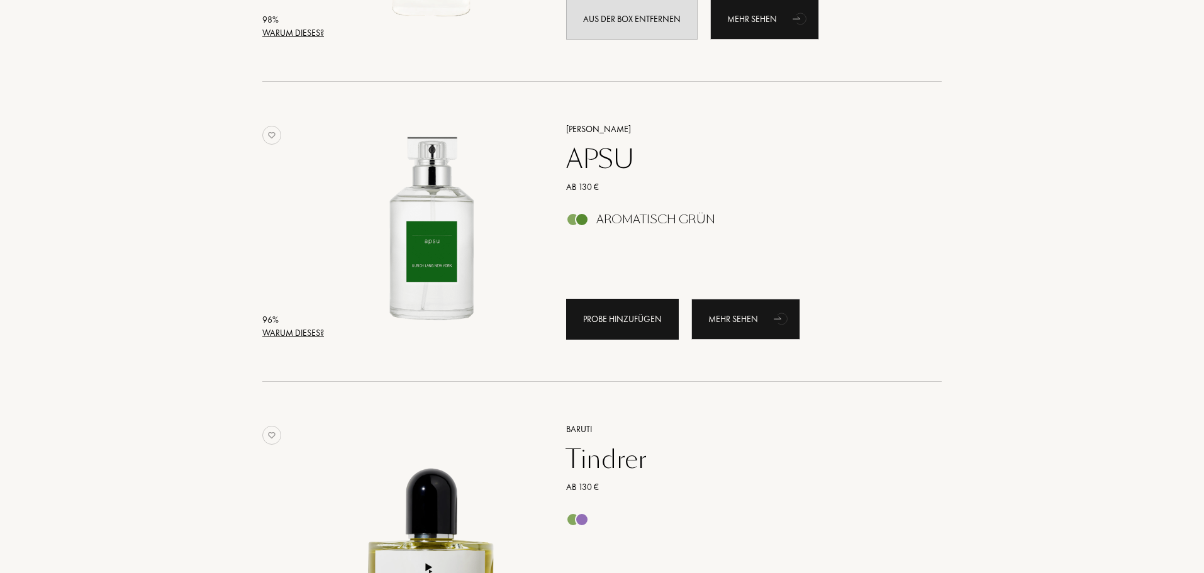
click at [634, 306] on div "Probe hinzufügen" at bounding box center [622, 319] width 113 height 41
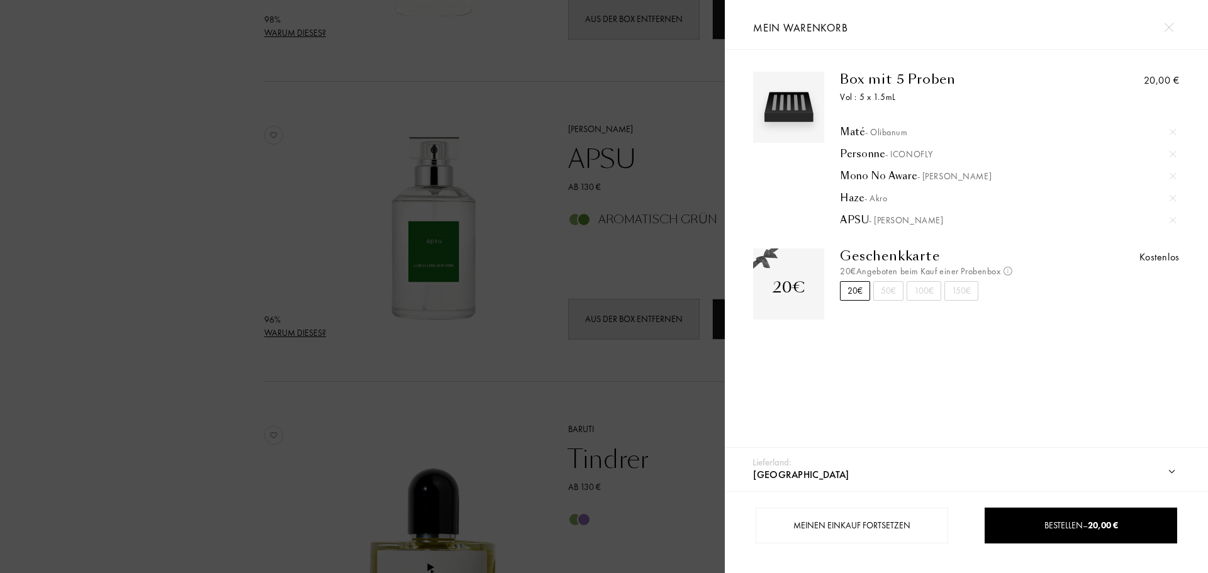
click at [703, 364] on div at bounding box center [362, 286] width 725 height 573
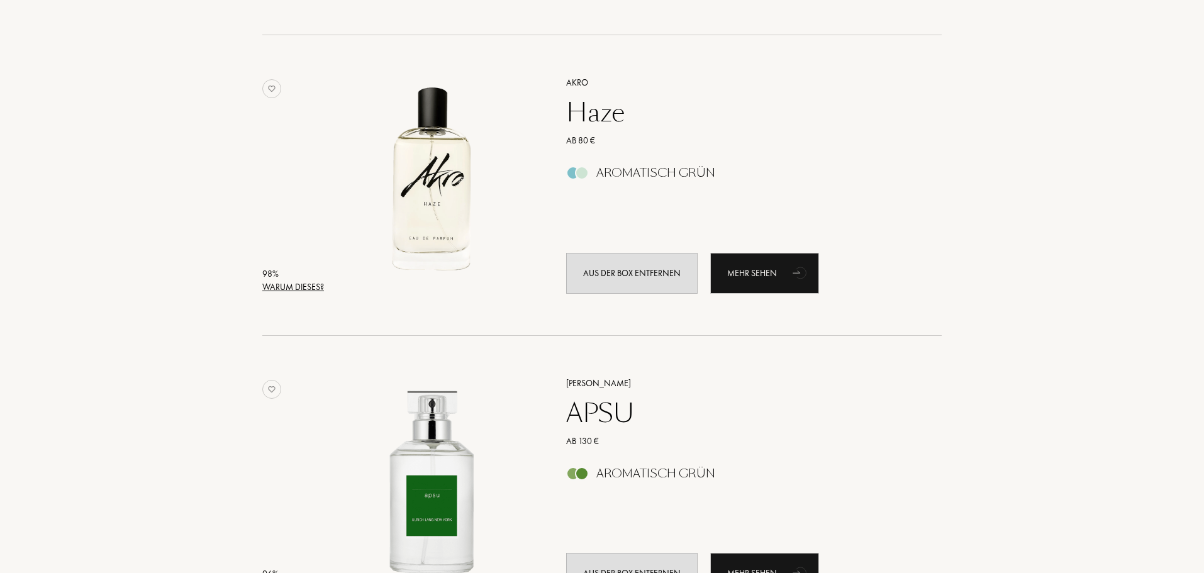
scroll to position [1070, 0]
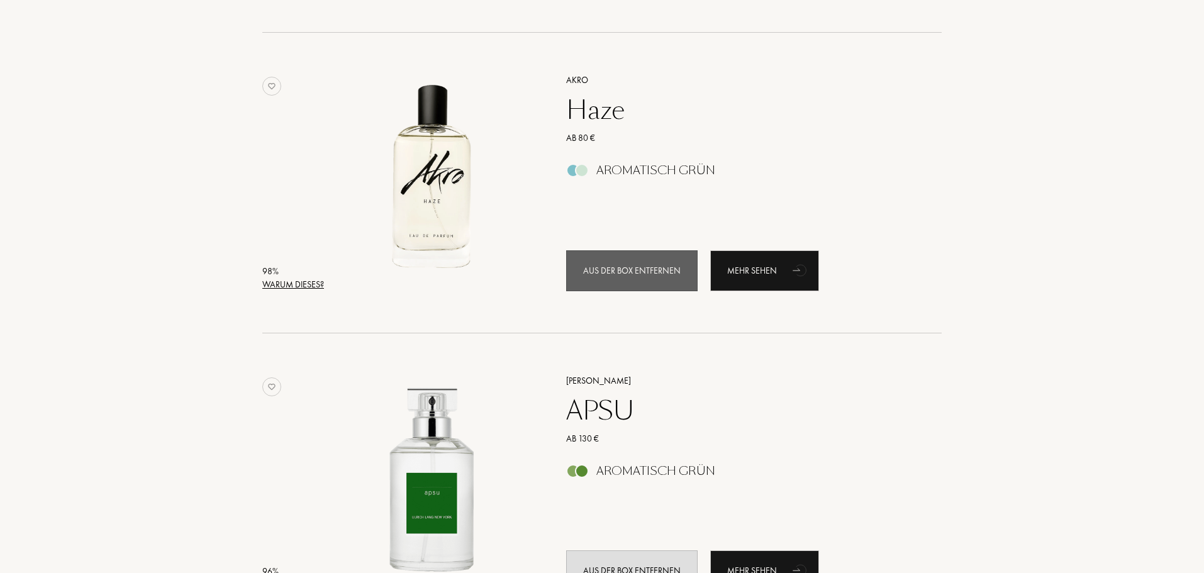
click at [648, 276] on div "Aus der Box entfernen" at bounding box center [631, 270] width 131 height 41
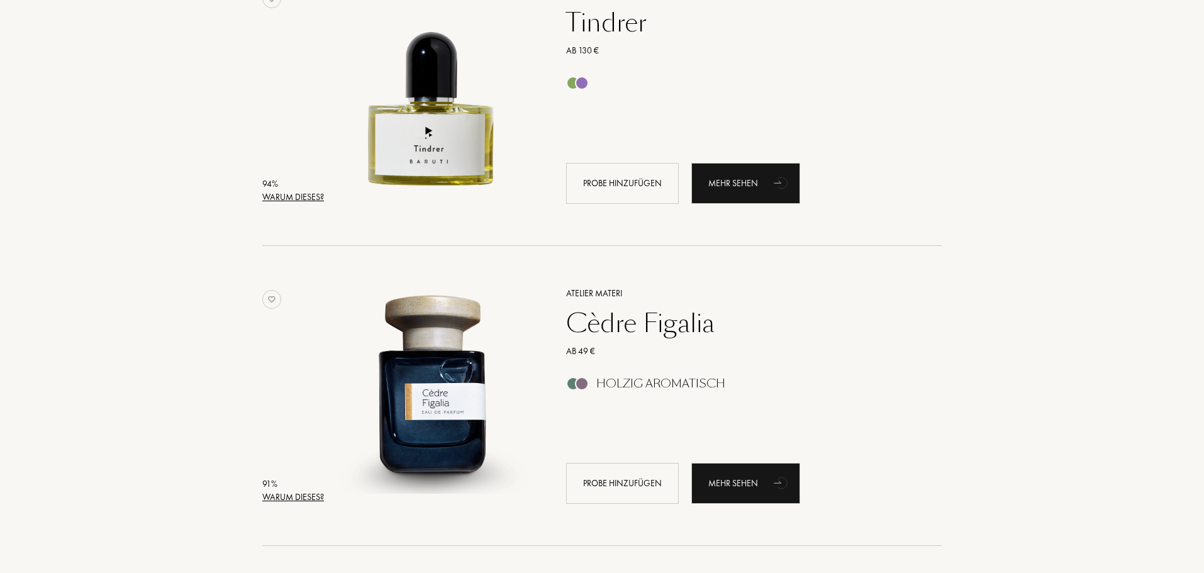
scroll to position [1762, 0]
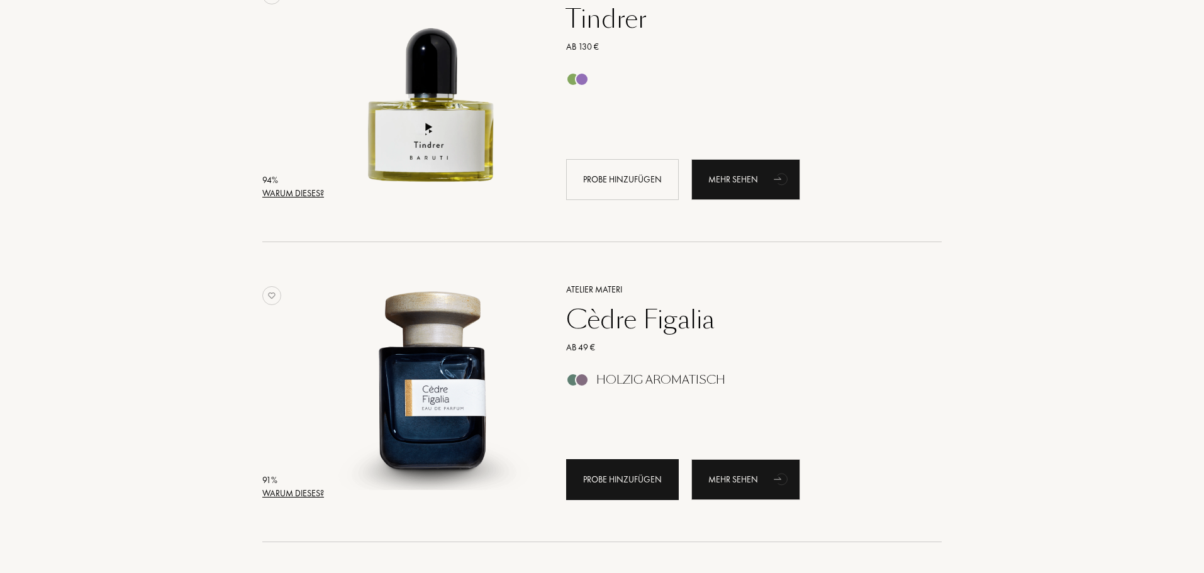
click at [614, 480] on div "Probe hinzufügen" at bounding box center [622, 479] width 113 height 41
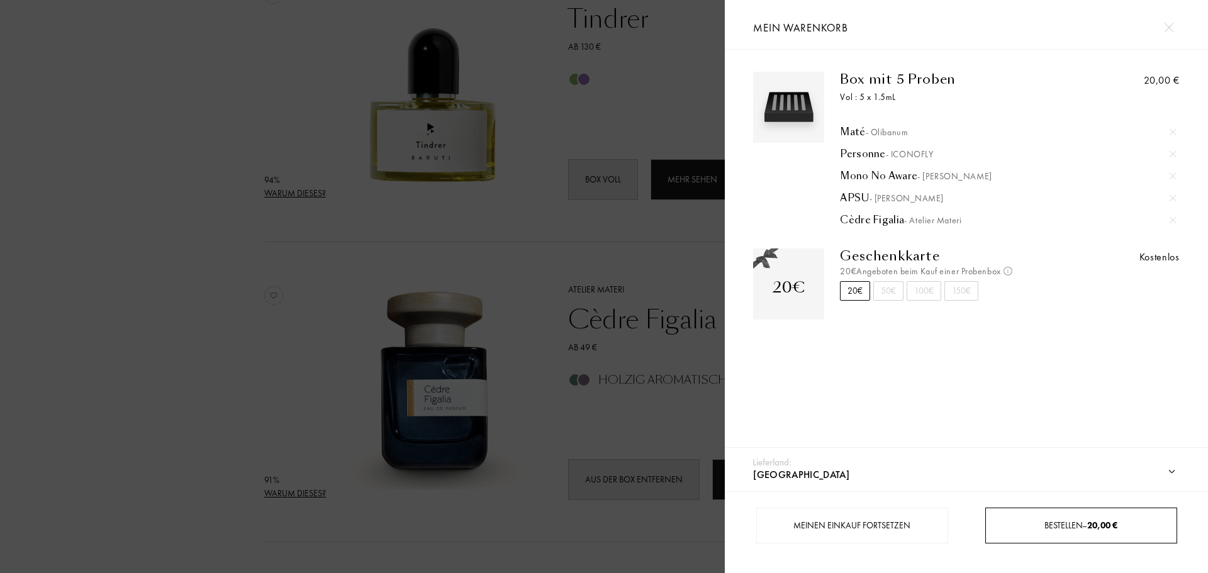
click at [1087, 527] on span "Bestellen – 20,00 €" at bounding box center [1081, 525] width 74 height 11
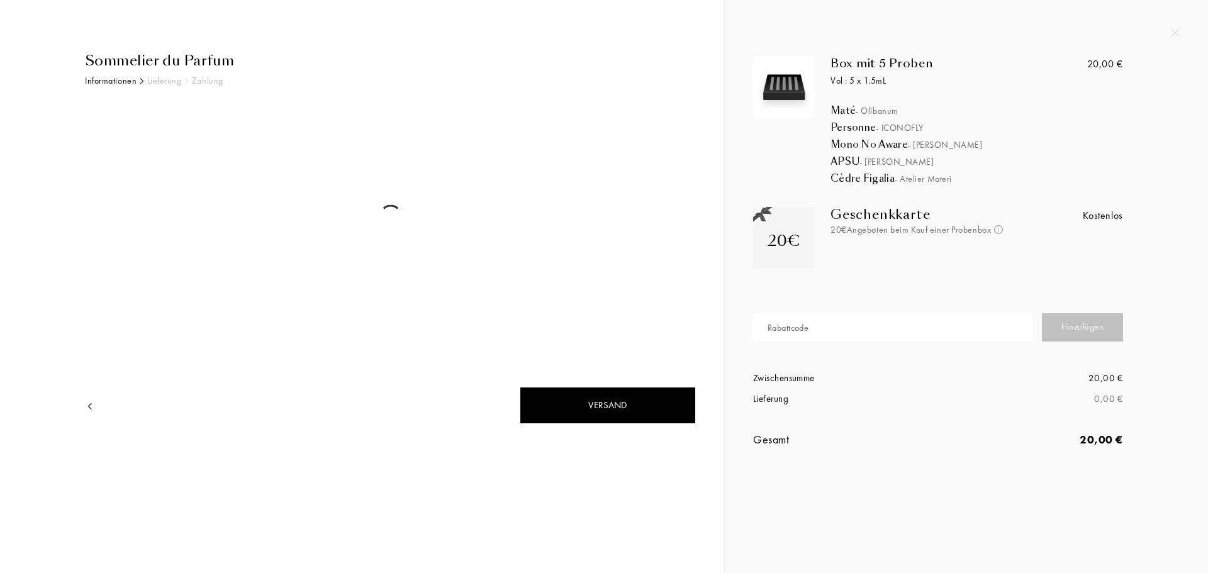
select select "AT"
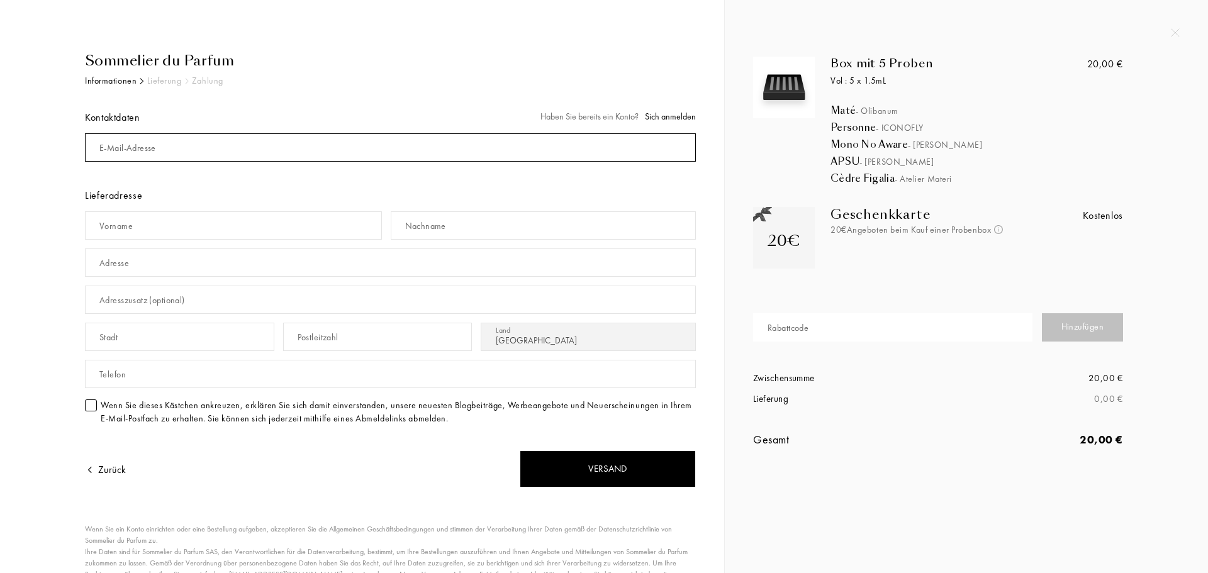
click at [350, 147] on input "mail" at bounding box center [390, 147] width 611 height 28
type input "[EMAIL_ADDRESS][PERSON_NAME][DOMAIN_NAME]"
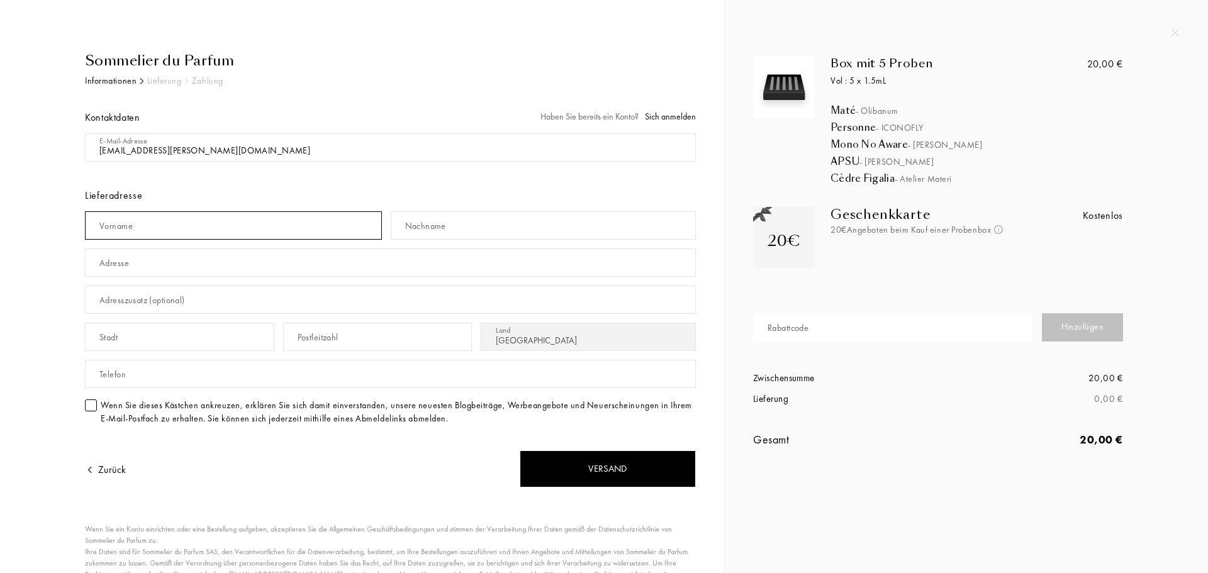
click at [215, 225] on input "text" at bounding box center [233, 225] width 297 height 28
type input "Jasmin"
click at [559, 221] on input "text" at bounding box center [544, 225] width 306 height 28
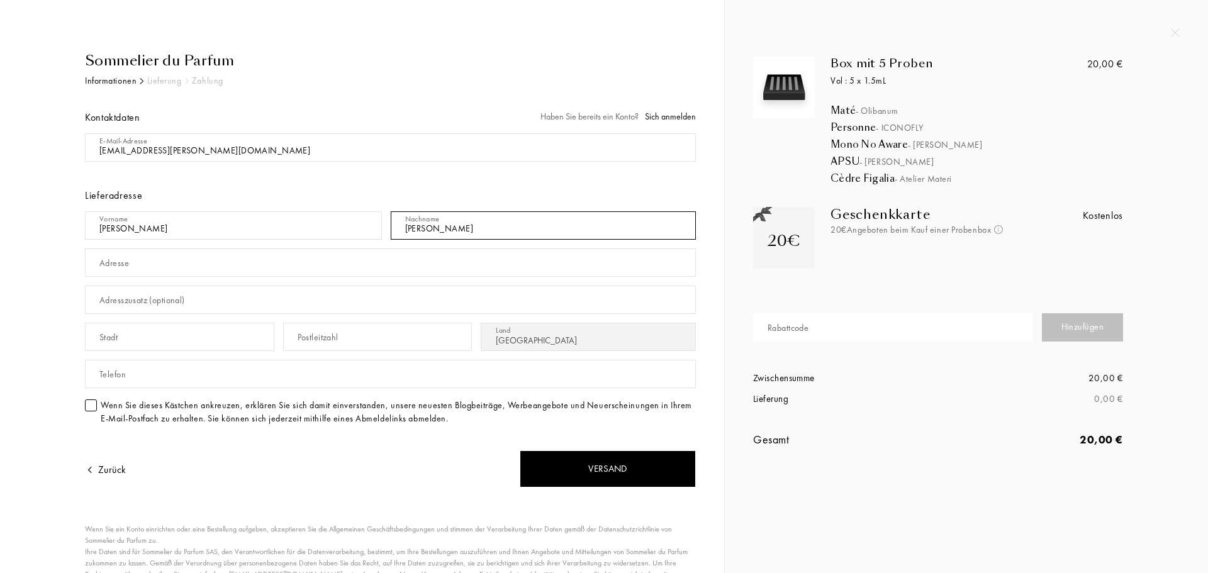
type input "Höfler"
click at [519, 265] on input "text" at bounding box center [390, 263] width 611 height 28
type input "Columbusgasse 108/6/14"
click at [174, 341] on input "text" at bounding box center [179, 337] width 189 height 28
type input "w"
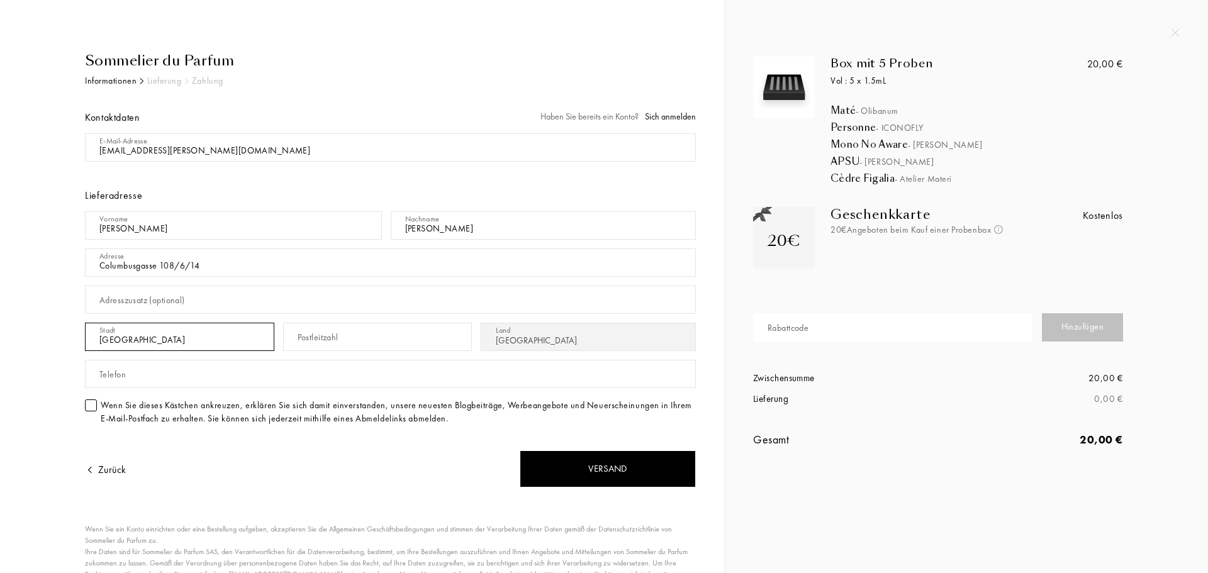
type input "Wien"
click at [451, 349] on input "text" at bounding box center [377, 337] width 189 height 28
type input "1100"
click at [439, 379] on input "text" at bounding box center [390, 374] width 611 height 28
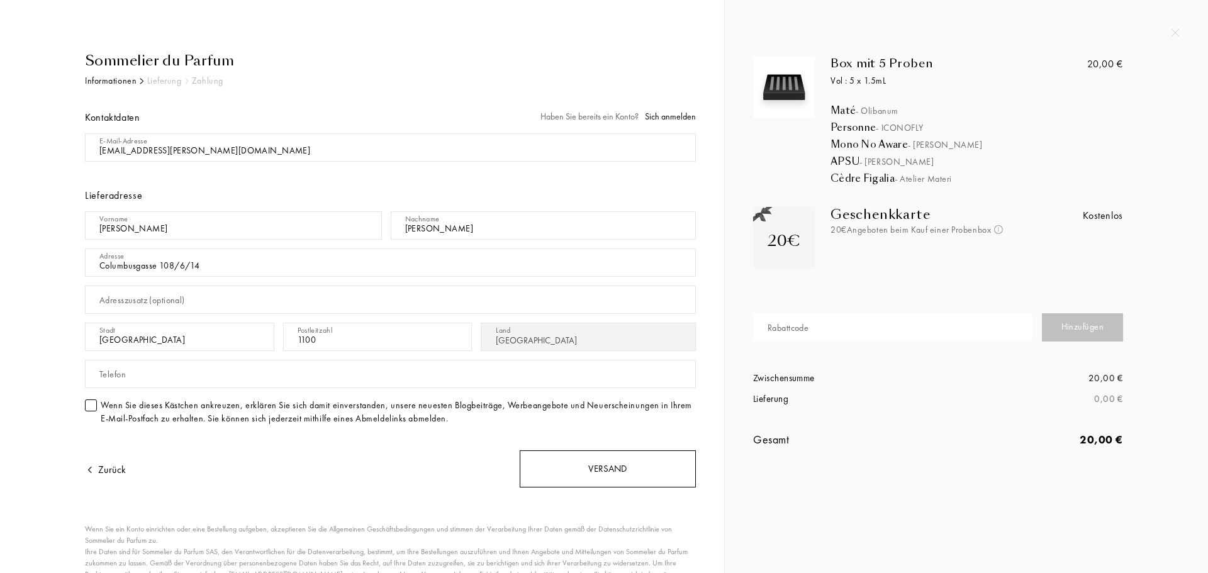
click at [601, 472] on div "Versand" at bounding box center [608, 468] width 176 height 37
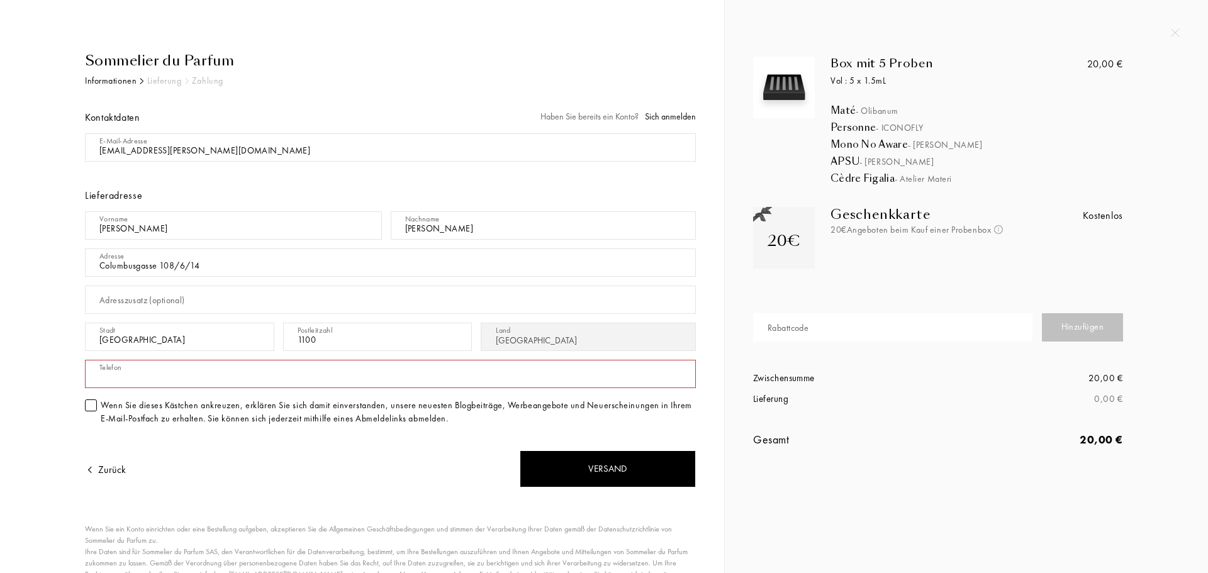
click at [354, 364] on input "text" at bounding box center [390, 374] width 611 height 28
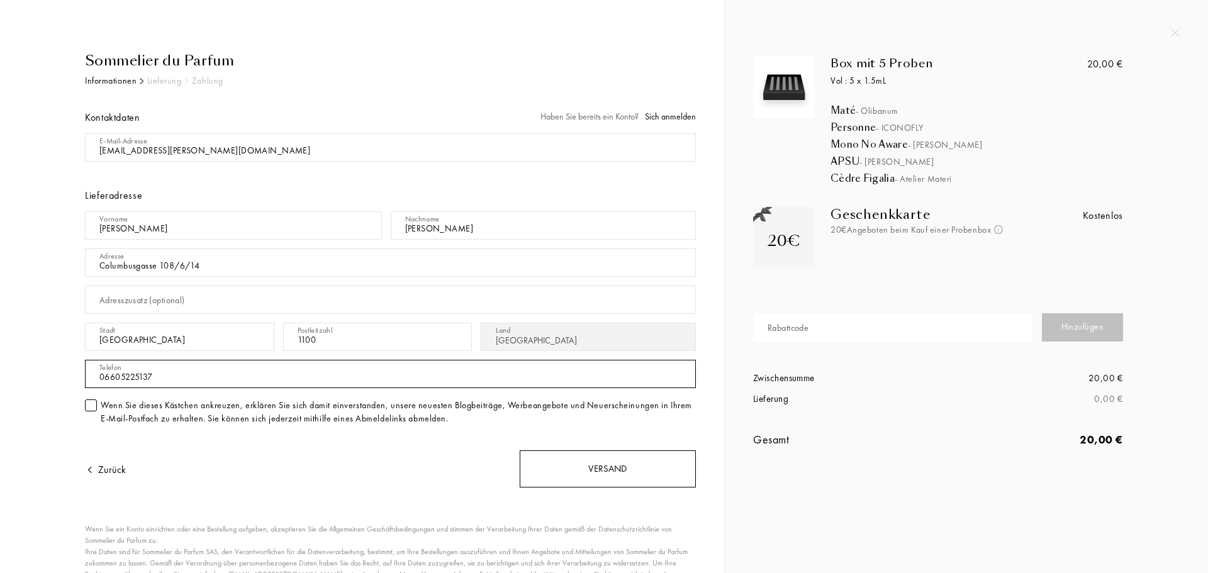
type input "06605225137"
click at [666, 466] on div "Versand" at bounding box center [608, 468] width 176 height 37
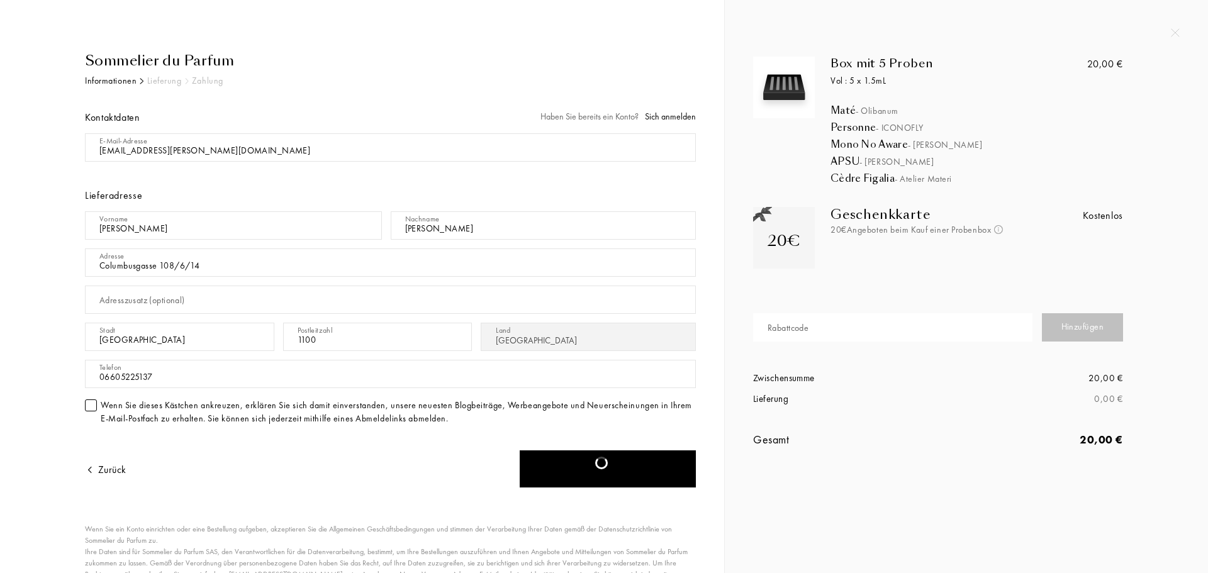
click at [116, 18] on div "Sommelier du Parfum Informationen Lieferung Zahlung Kontaktdaten Haben Sie bere…" at bounding box center [362, 321] width 724 height 642
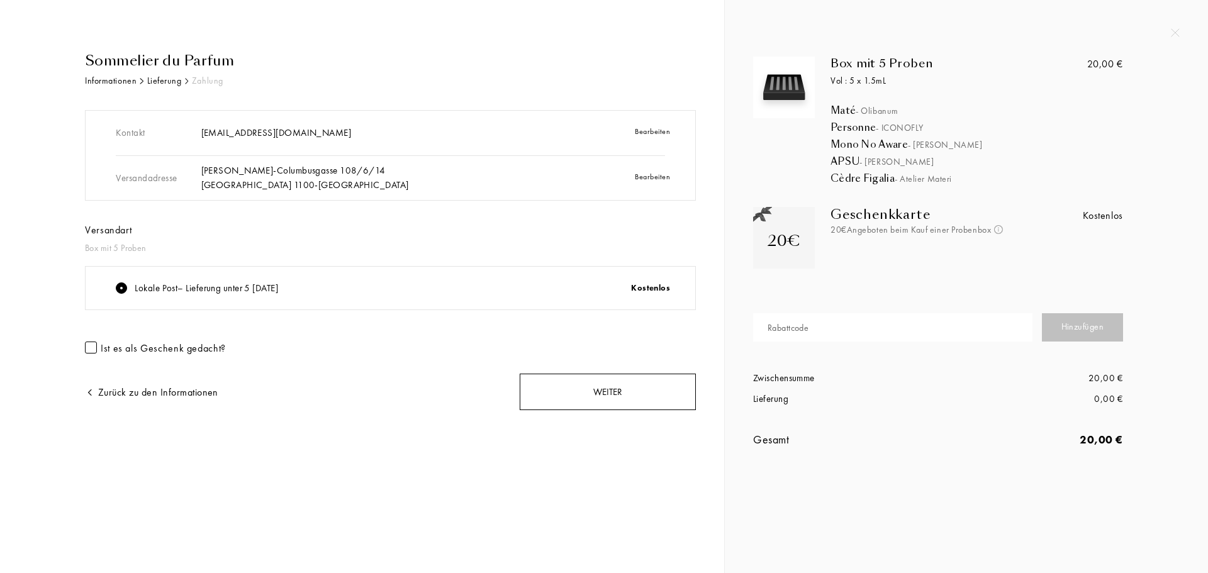
click at [586, 400] on div "Weiter" at bounding box center [608, 392] width 176 height 37
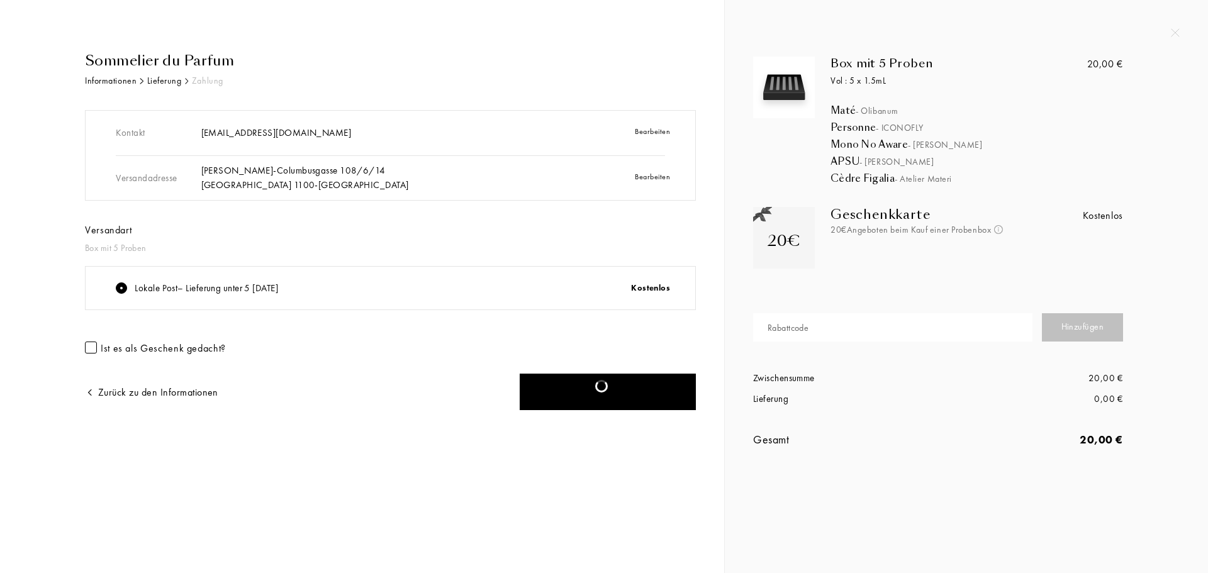
click at [602, 388] on div at bounding box center [607, 392] width 14 height 14
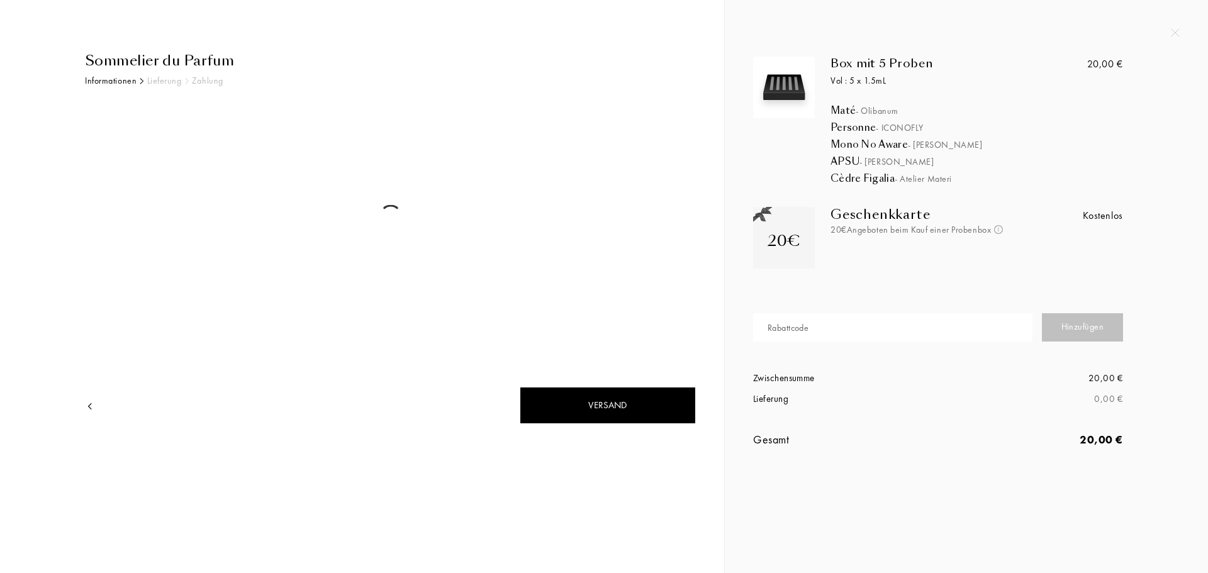
select select "AT"
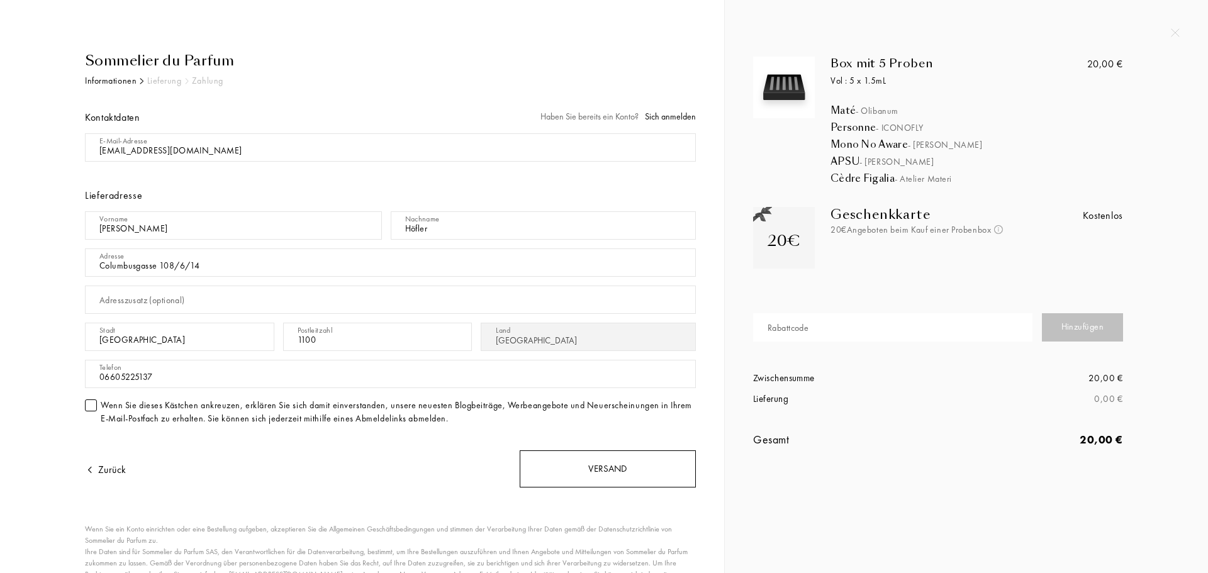
click at [593, 467] on div "Versand" at bounding box center [608, 468] width 176 height 37
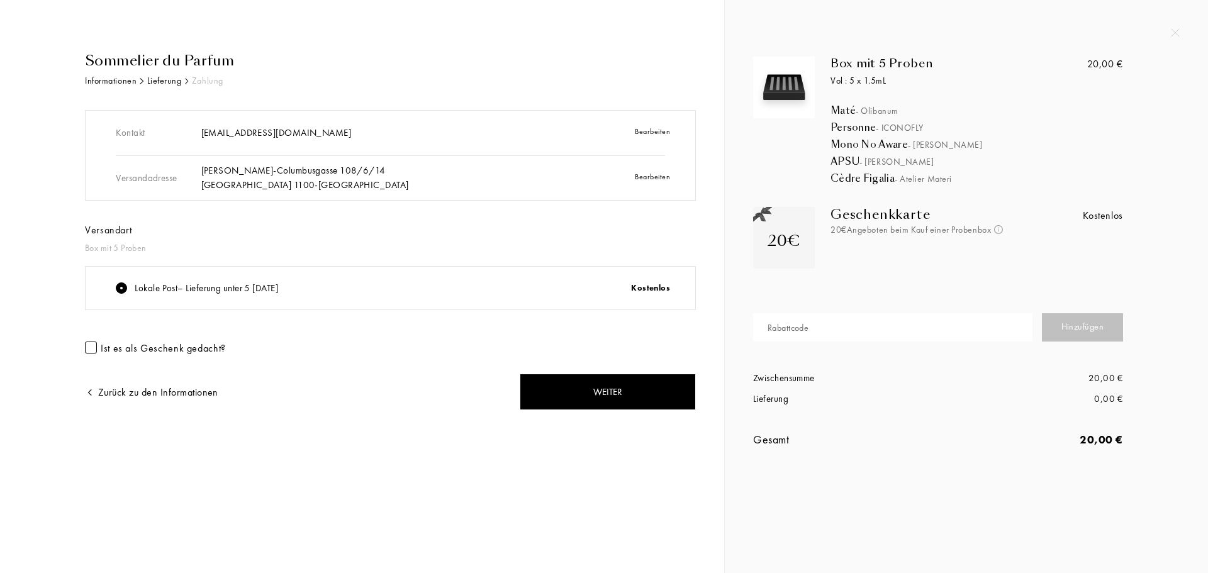
click at [371, 293] on div "Lokale Post – Lieferung unter 5 [DATE]" at bounding box center [314, 288] width 396 height 14
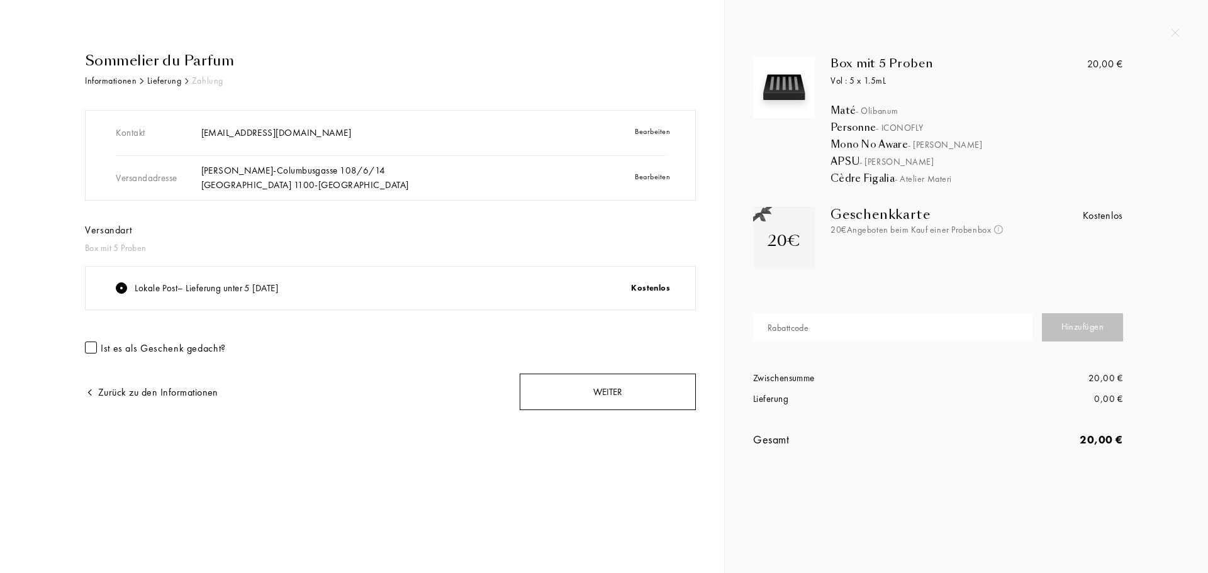
click at [601, 398] on div "Weiter" at bounding box center [608, 392] width 176 height 37
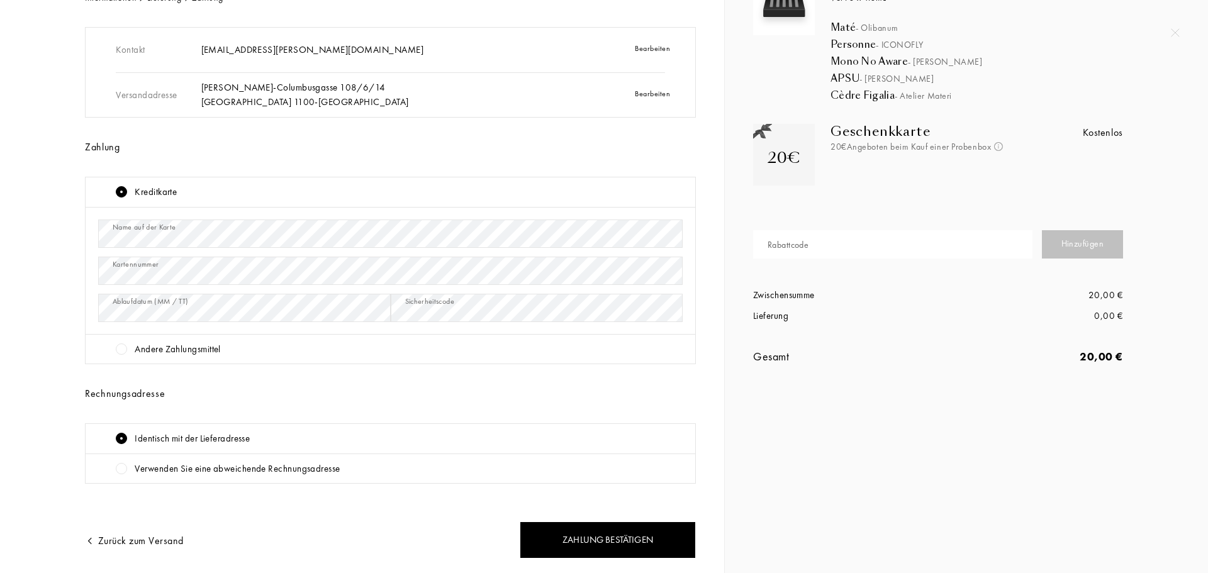
scroll to position [60, 0]
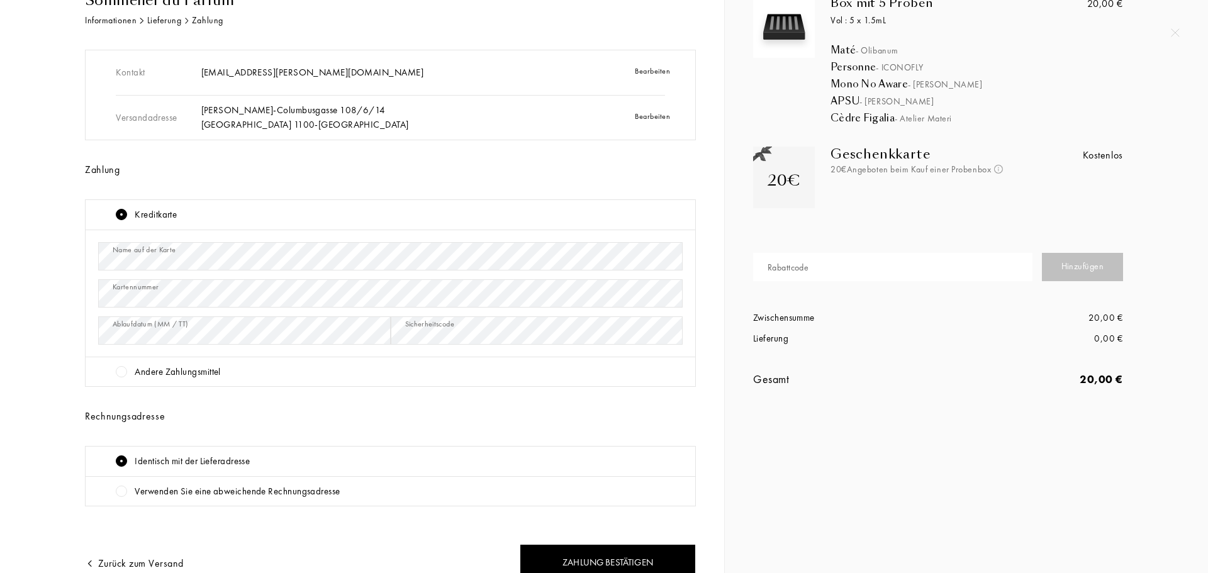
click at [209, 495] on div "Verwenden Sie eine abweichende Rechnungsadresse" at bounding box center [237, 491] width 205 height 14
select select "AT"
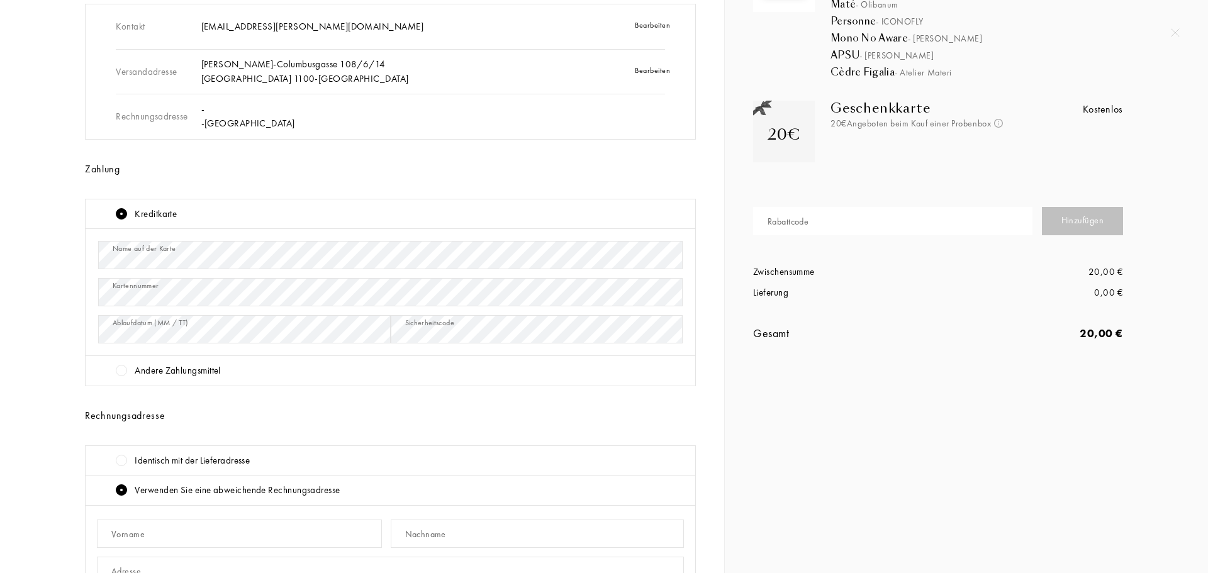
scroll to position [249, 0]
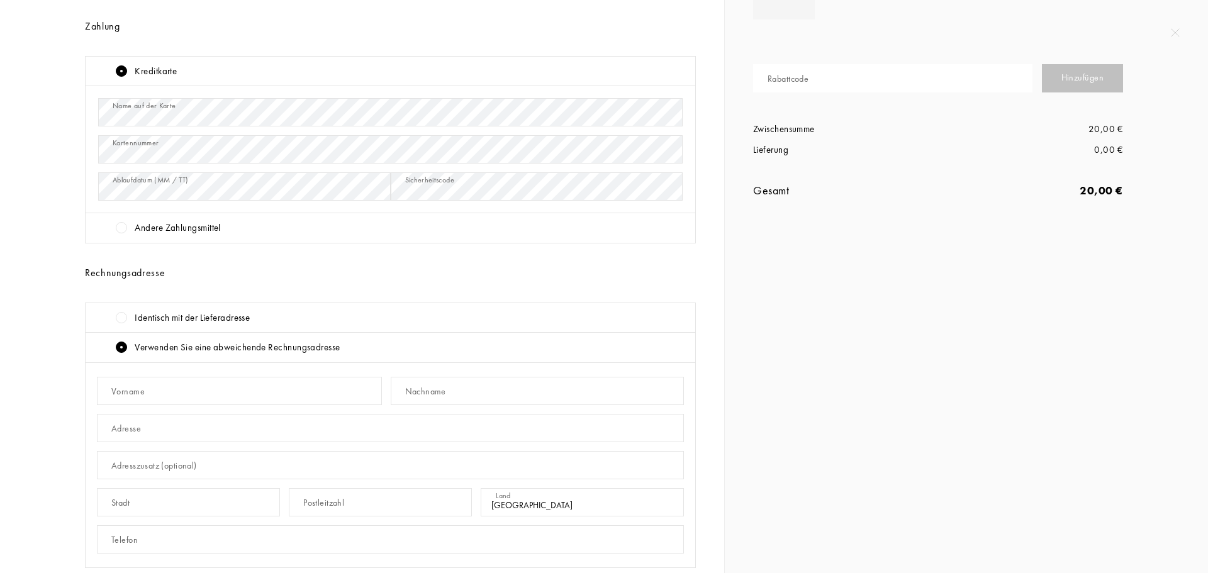
click at [250, 318] on div "Identisch mit der Lieferadresse" at bounding box center [192, 318] width 115 height 14
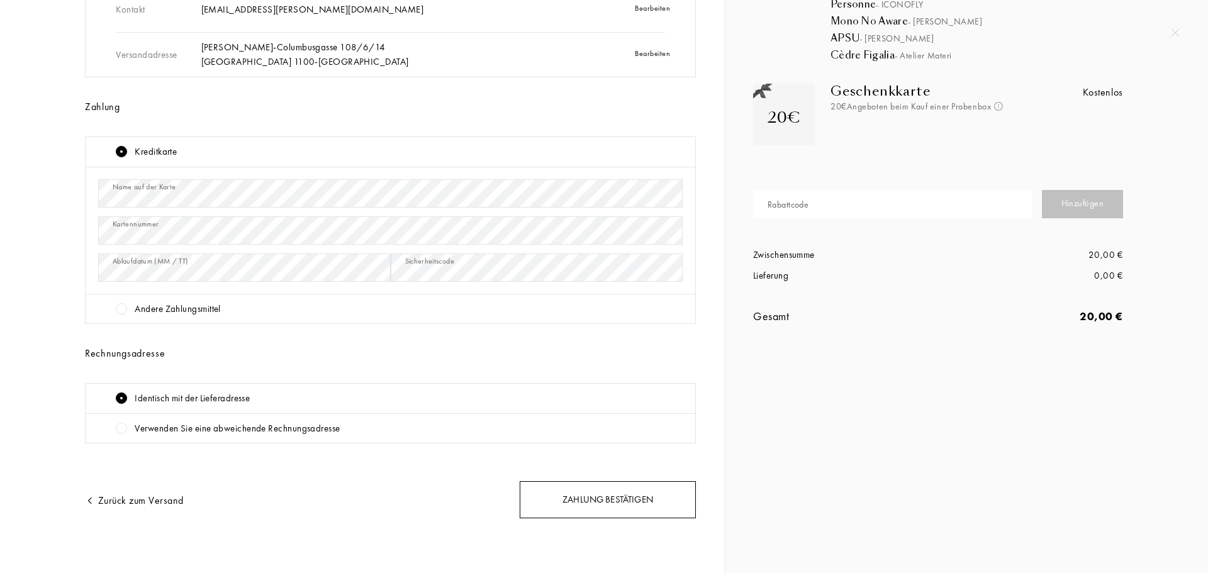
click at [593, 494] on div "Zahlung bestätigen" at bounding box center [608, 499] width 176 height 37
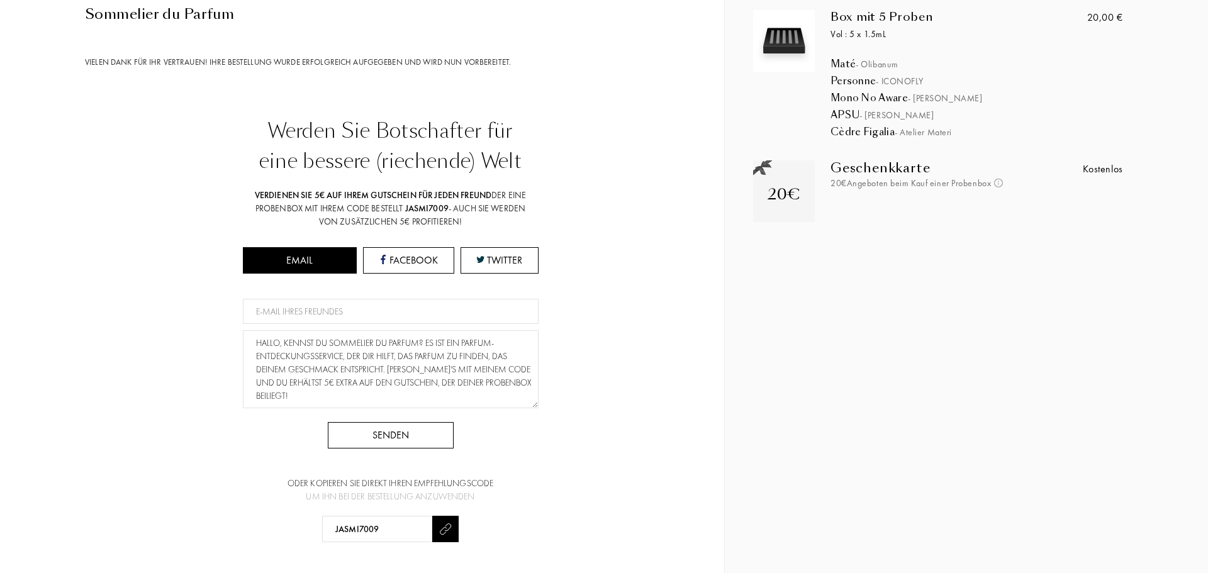
scroll to position [126, 0]
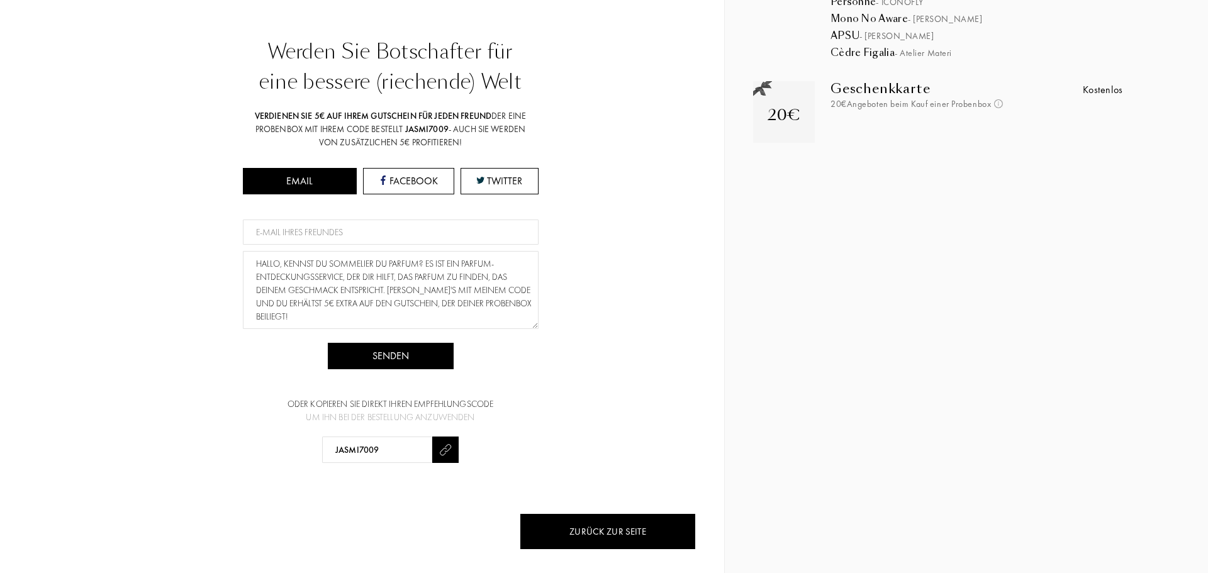
click at [342, 240] on input at bounding box center [391, 232] width 296 height 25
type input "d"
type input "[PERSON_NAME][EMAIL_ADDRESS][DOMAIN_NAME]"
click at [411, 357] on div "Senden" at bounding box center [391, 356] width 126 height 26
click at [616, 527] on div "Zurück zur Seite" at bounding box center [608, 531] width 176 height 37
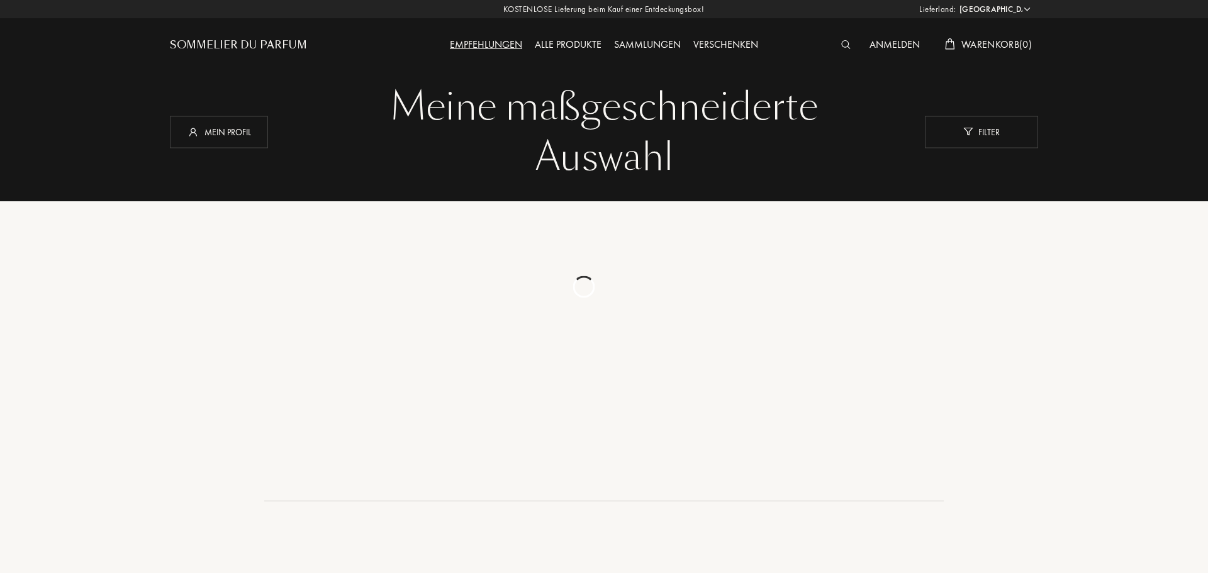
select select "AT"
